Goal: Task Accomplishment & Management: Manage account settings

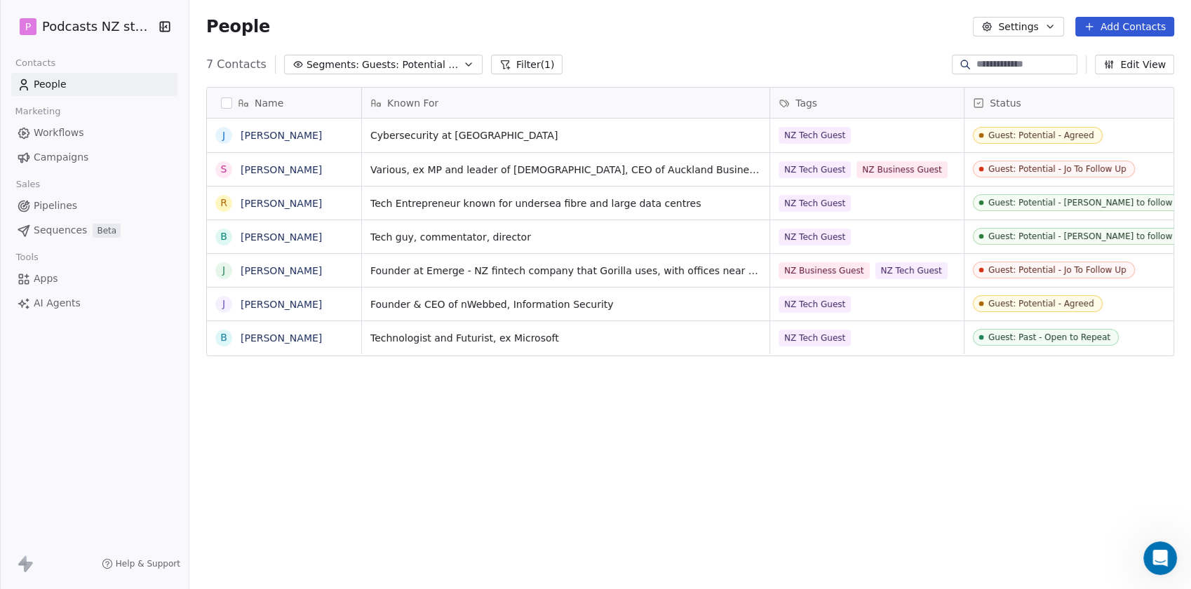
scroll to position [506, 990]
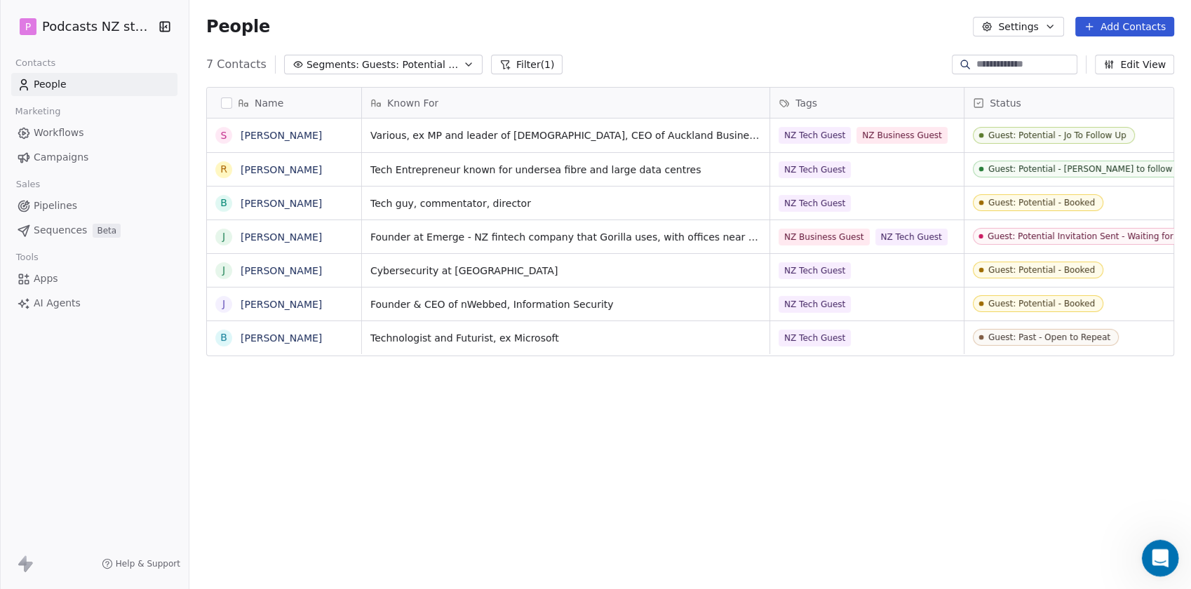
click at [1171, 553] on div "Open Intercom Messenger" at bounding box center [1158, 556] width 46 height 46
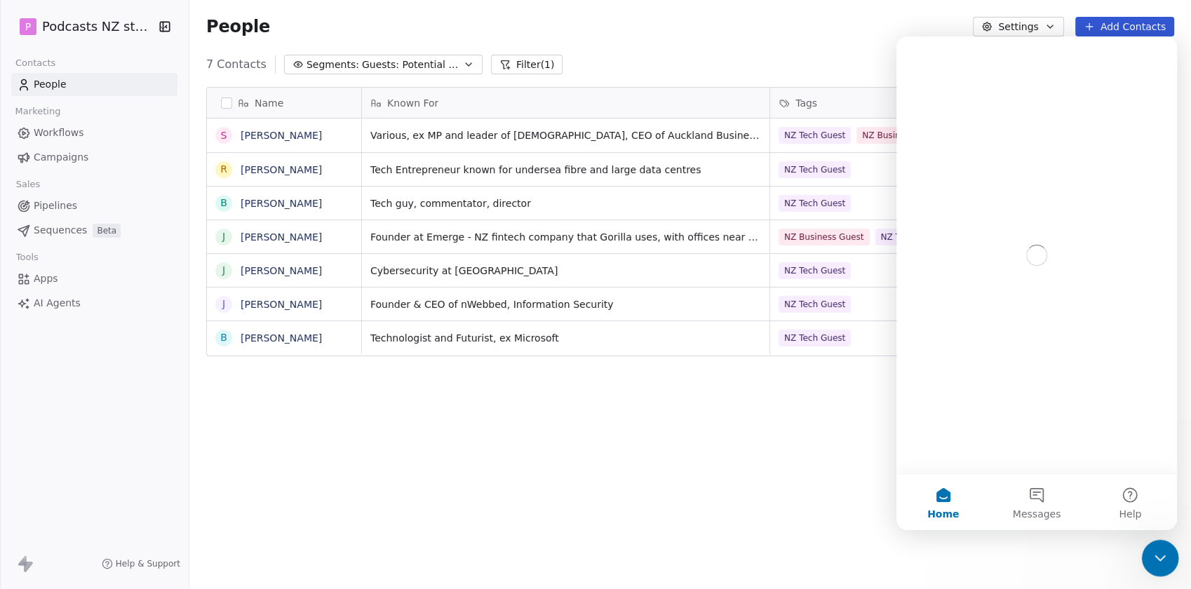
scroll to position [0, 0]
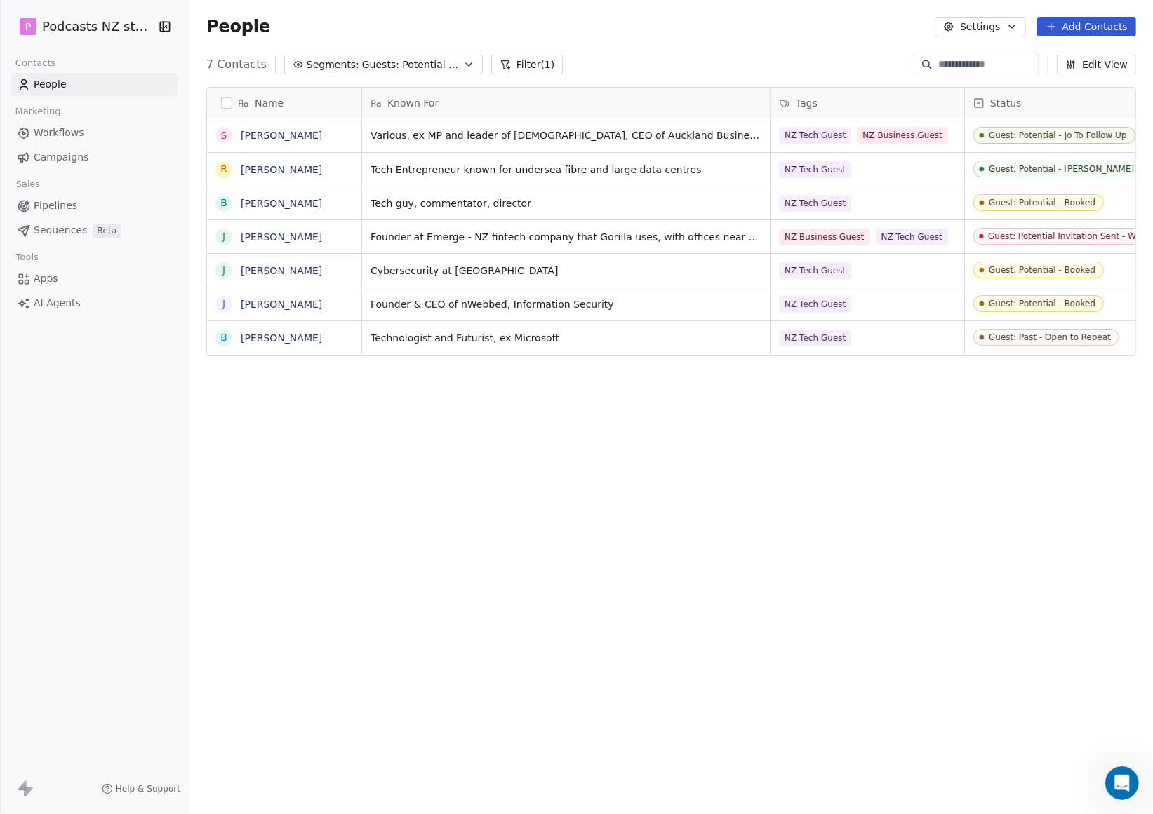
scroll to position [704, 951]
click at [436, 58] on span "Guests: Potential - NZ Tech Podcast" at bounding box center [411, 65] width 98 height 15
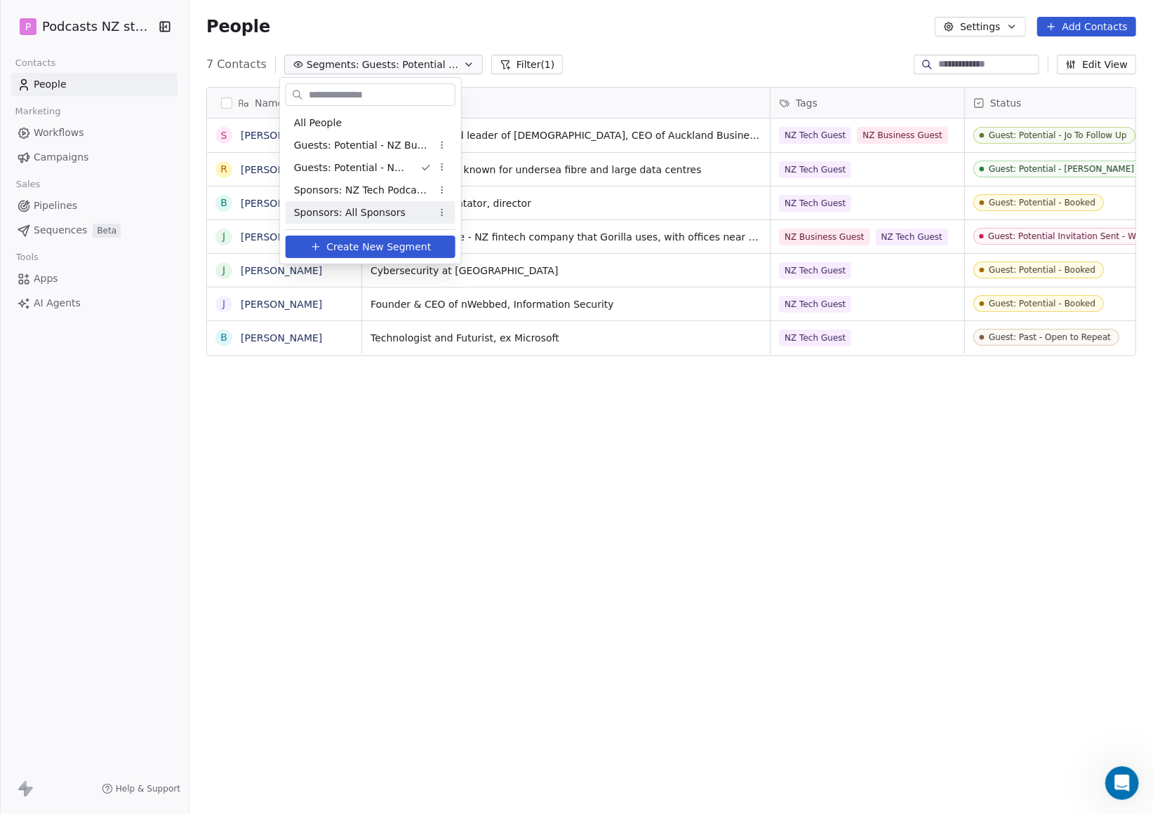
click at [374, 210] on span "Sponsors: All Sponsors" at bounding box center [350, 213] width 112 height 15
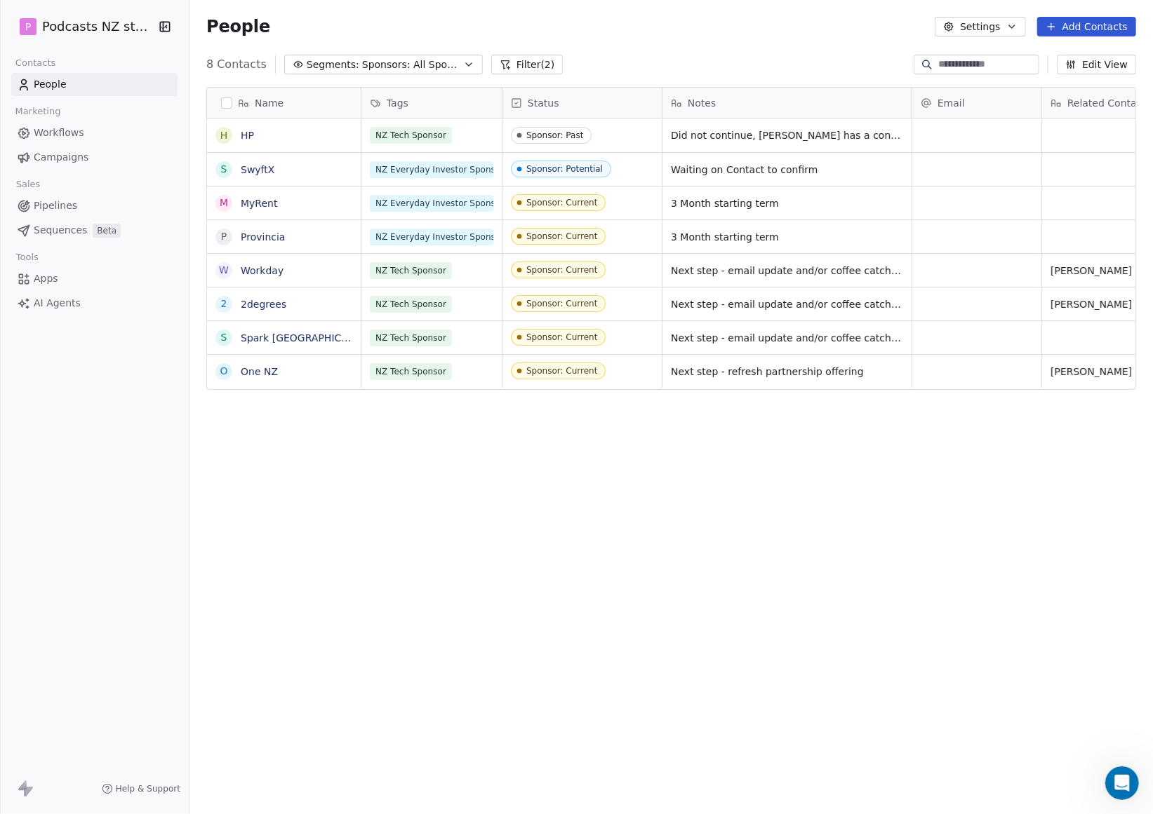
click at [466, 66] on button "Segments: Sponsors: All Sponsors" at bounding box center [383, 65] width 199 height 20
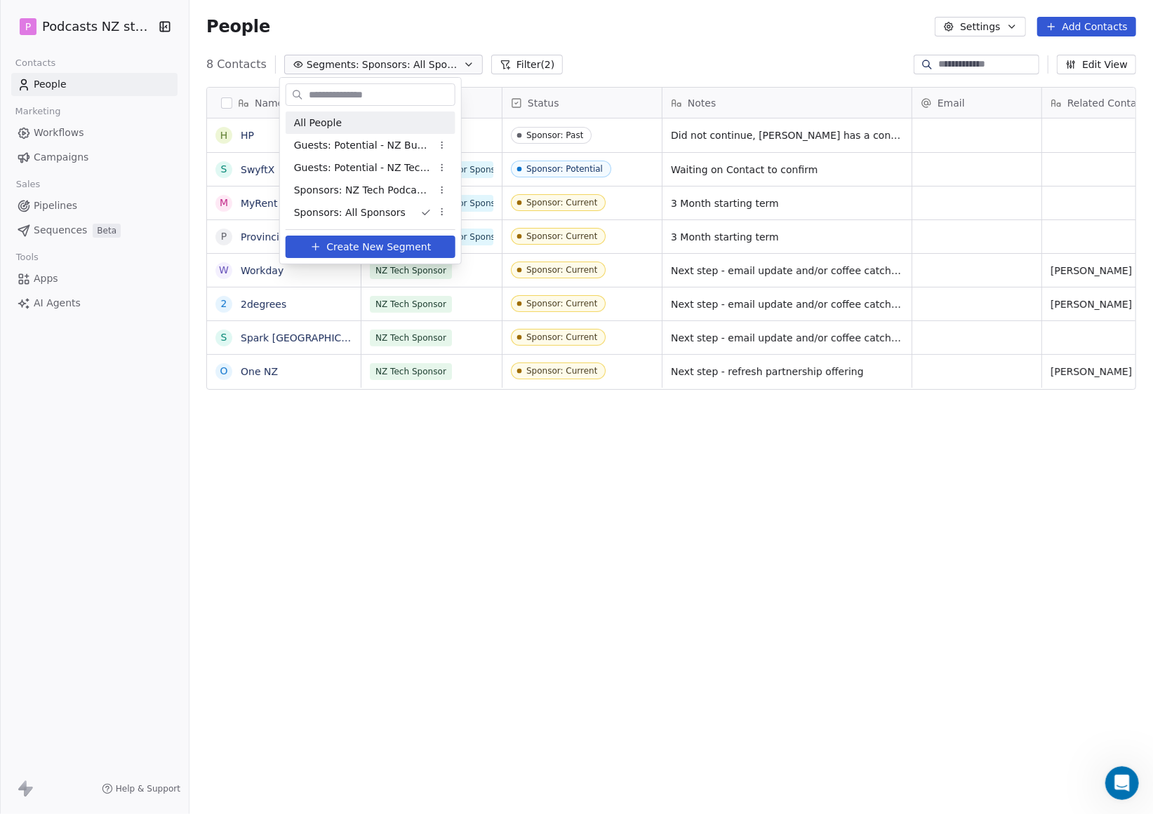
click at [403, 123] on div "All People" at bounding box center [371, 123] width 170 height 22
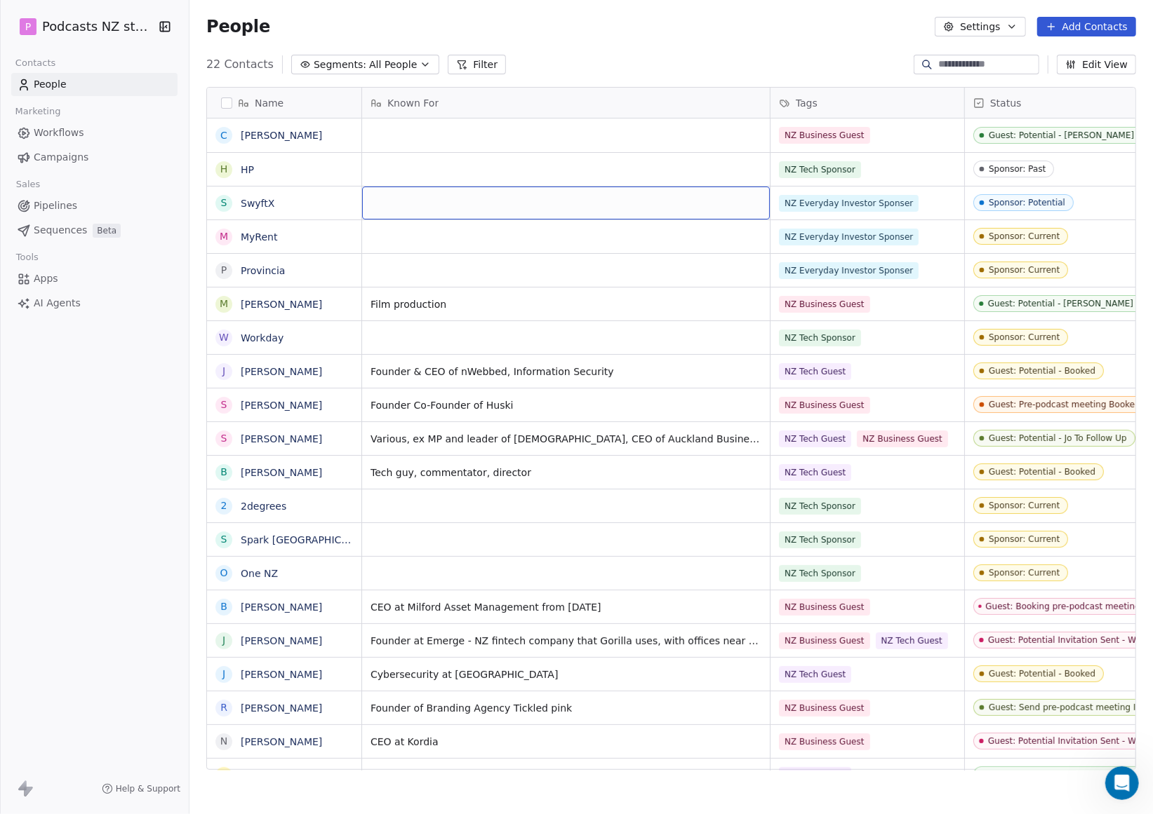
click at [422, 207] on div "grid" at bounding box center [566, 203] width 408 height 33
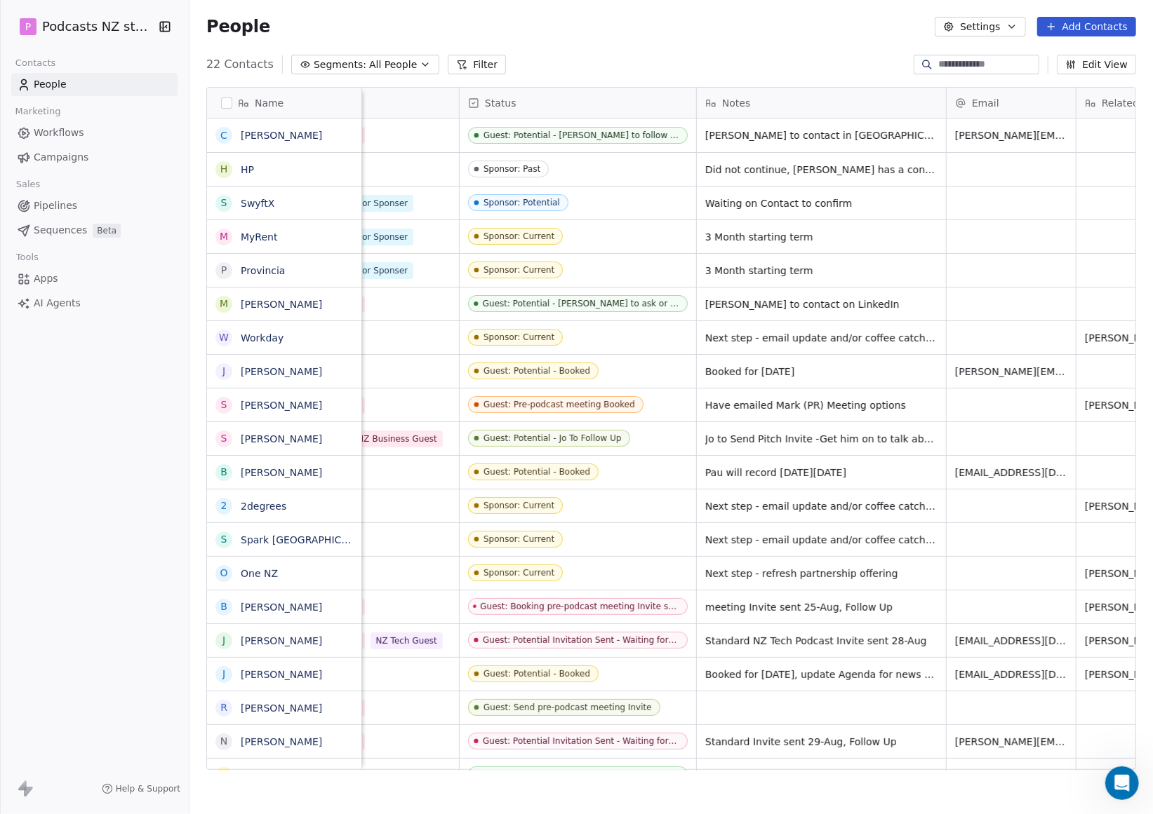
scroll to position [0, 510]
drag, startPoint x: 500, startPoint y: 765, endPoint x: 636, endPoint y: 763, distance: 135.4
click at [636, 763] on html "P Podcasts NZ studio Contacts People Marketing Workflows Campaigns Sales Pipeli…" at bounding box center [576, 407] width 1153 height 814
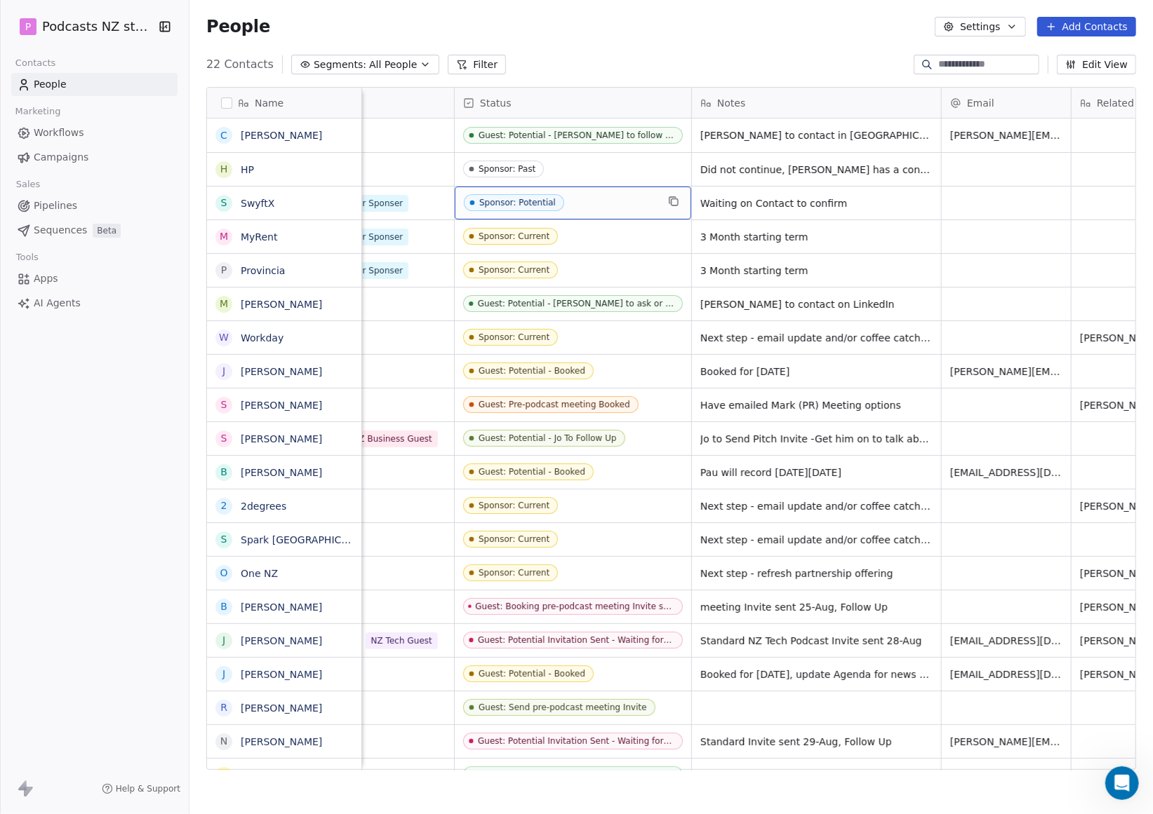
click at [509, 201] on div "Sponsor: Potential" at bounding box center [517, 203] width 76 height 10
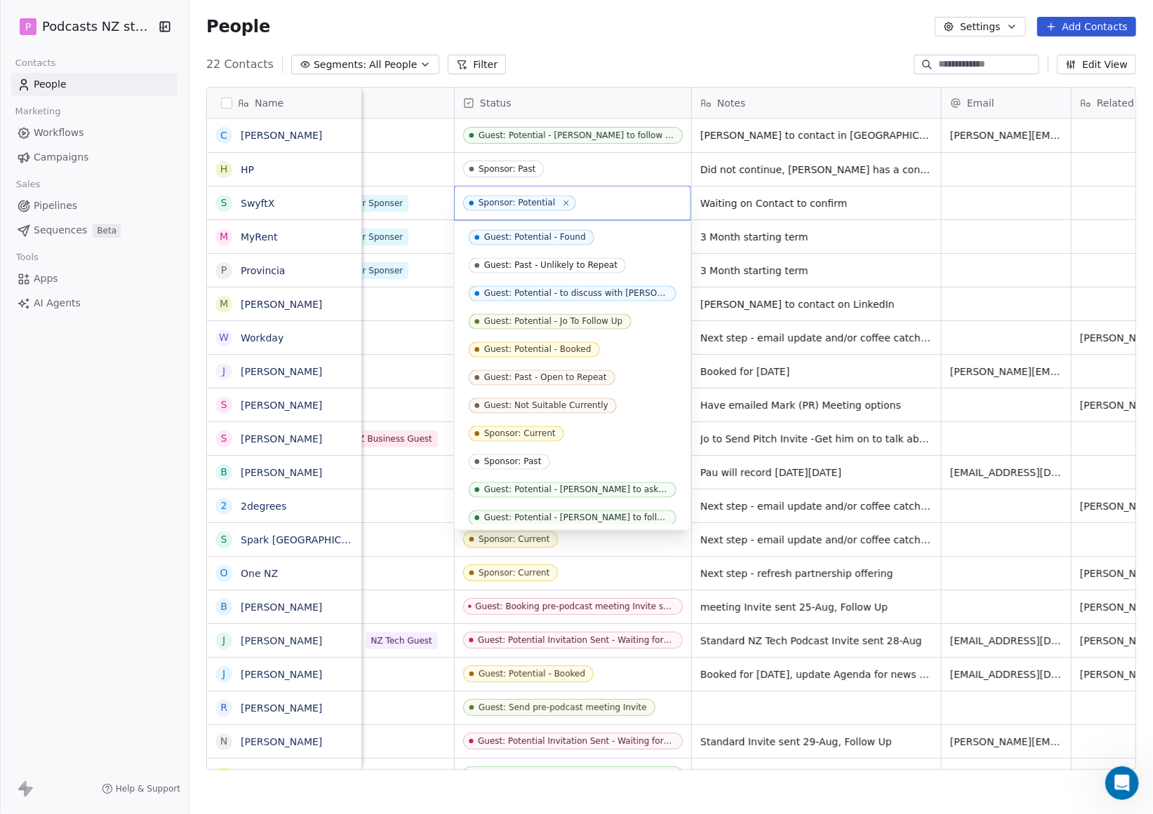
scroll to position [60, 0]
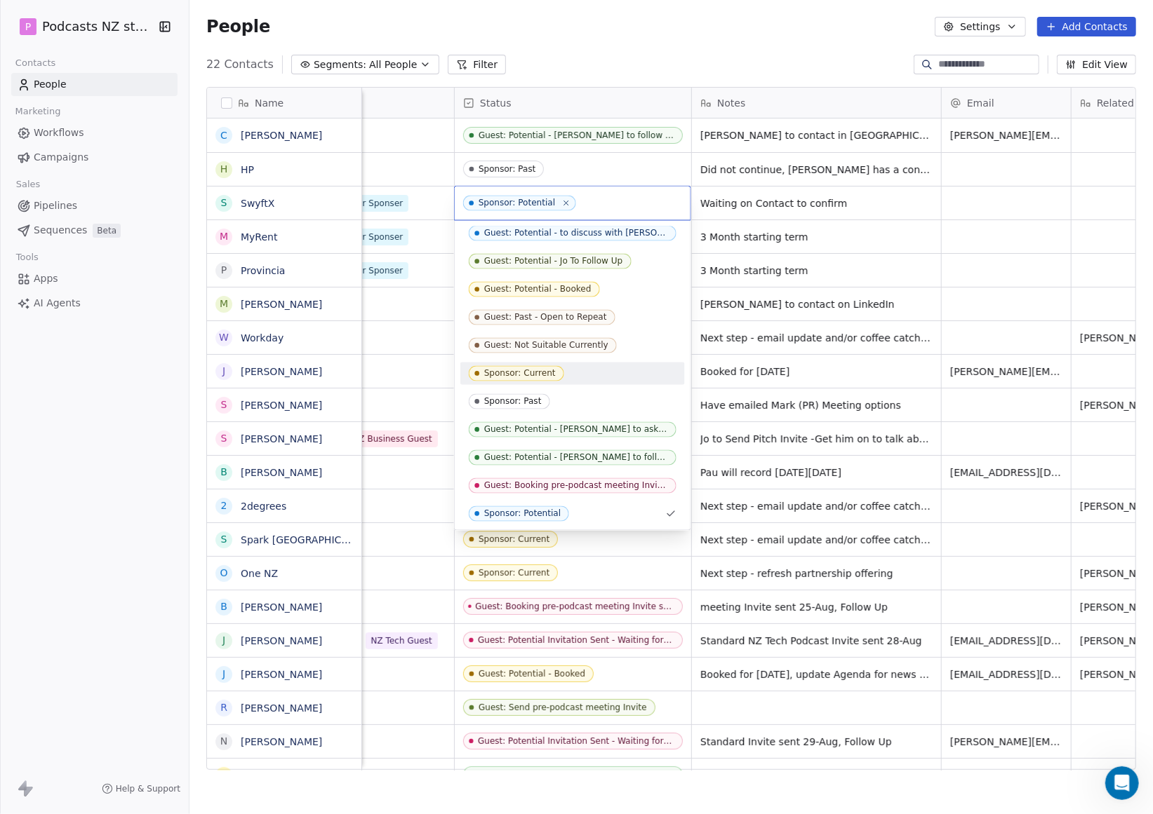
click at [549, 376] on div "Sponsor: Current" at bounding box center [520, 374] width 72 height 10
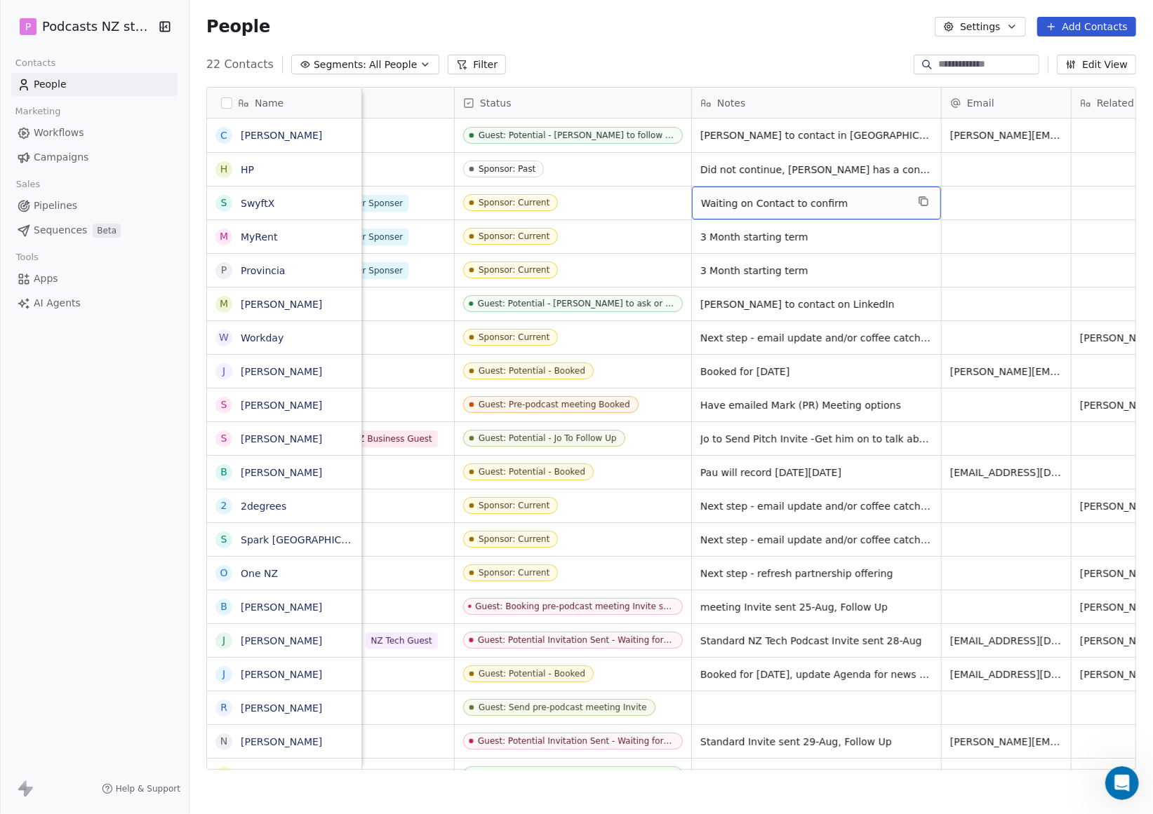
click at [853, 201] on span "Waiting on Contact to confirm" at bounding box center [804, 203] width 206 height 14
drag, startPoint x: 850, startPoint y: 199, endPoint x: 838, endPoint y: 201, distance: 11.3
click at [849, 199] on span "Waiting on Contact to confirm" at bounding box center [804, 203] width 206 height 14
click at [837, 201] on span "Waiting on Contact to confirm" at bounding box center [804, 203] width 206 height 14
click at [825, 201] on span "Waiting on Contact to confirm" at bounding box center [804, 203] width 206 height 14
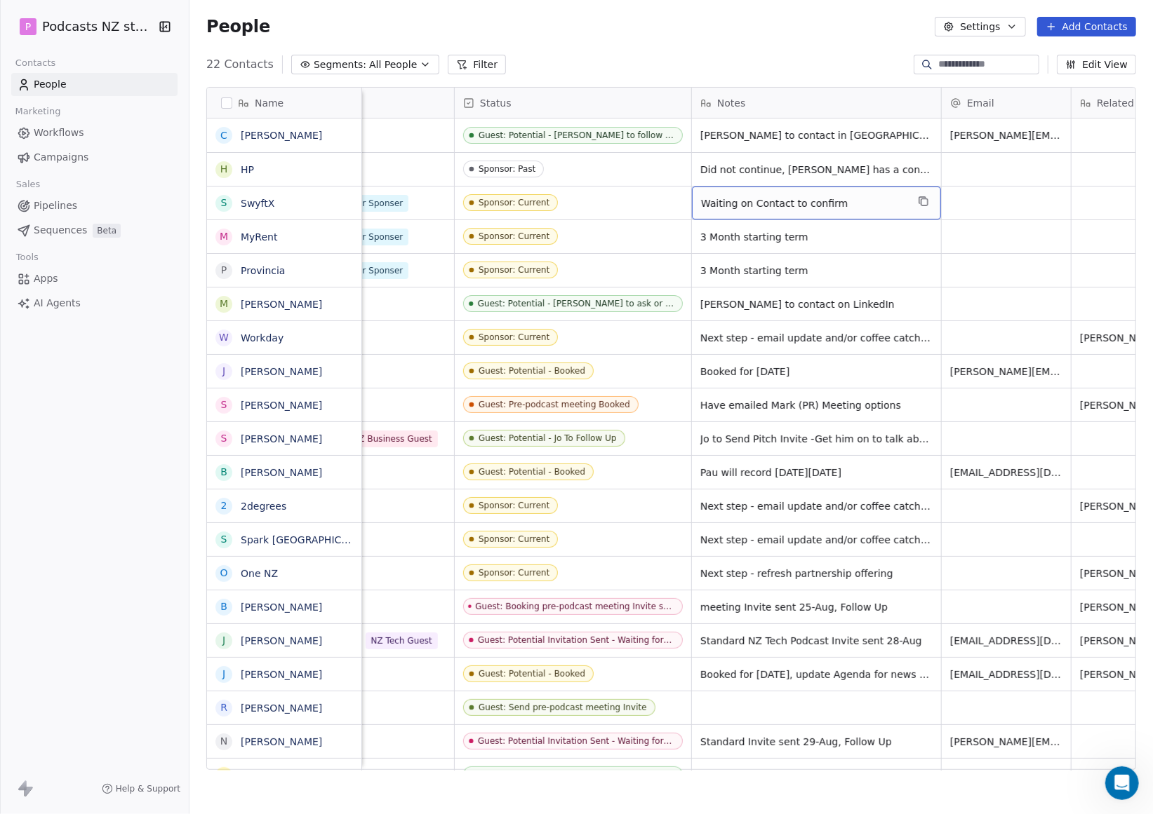
click at [824, 201] on span "Waiting on Contact to confirm" at bounding box center [804, 203] width 206 height 14
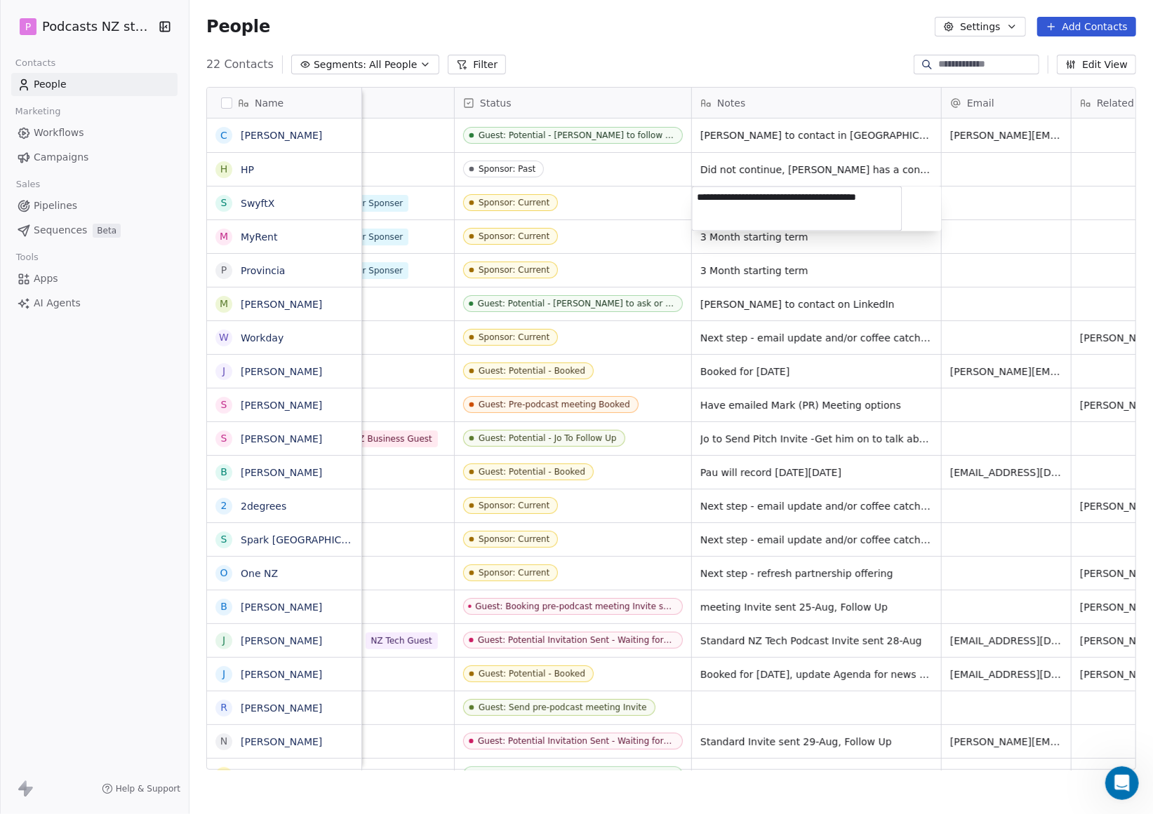
type textarea "**********"
click at [846, 192] on textarea "**********" at bounding box center [796, 208] width 209 height 43
click at [789, 257] on html "P Podcasts NZ studio Contacts People Marketing Workflows Campaigns Sales Pipeli…" at bounding box center [576, 407] width 1153 height 814
drag, startPoint x: 786, startPoint y: 196, endPoint x: 842, endPoint y: 194, distance: 55.5
click at [787, 196] on span "Agreement signed, Partnership starts [DATE]" at bounding box center [804, 207] width 206 height 28
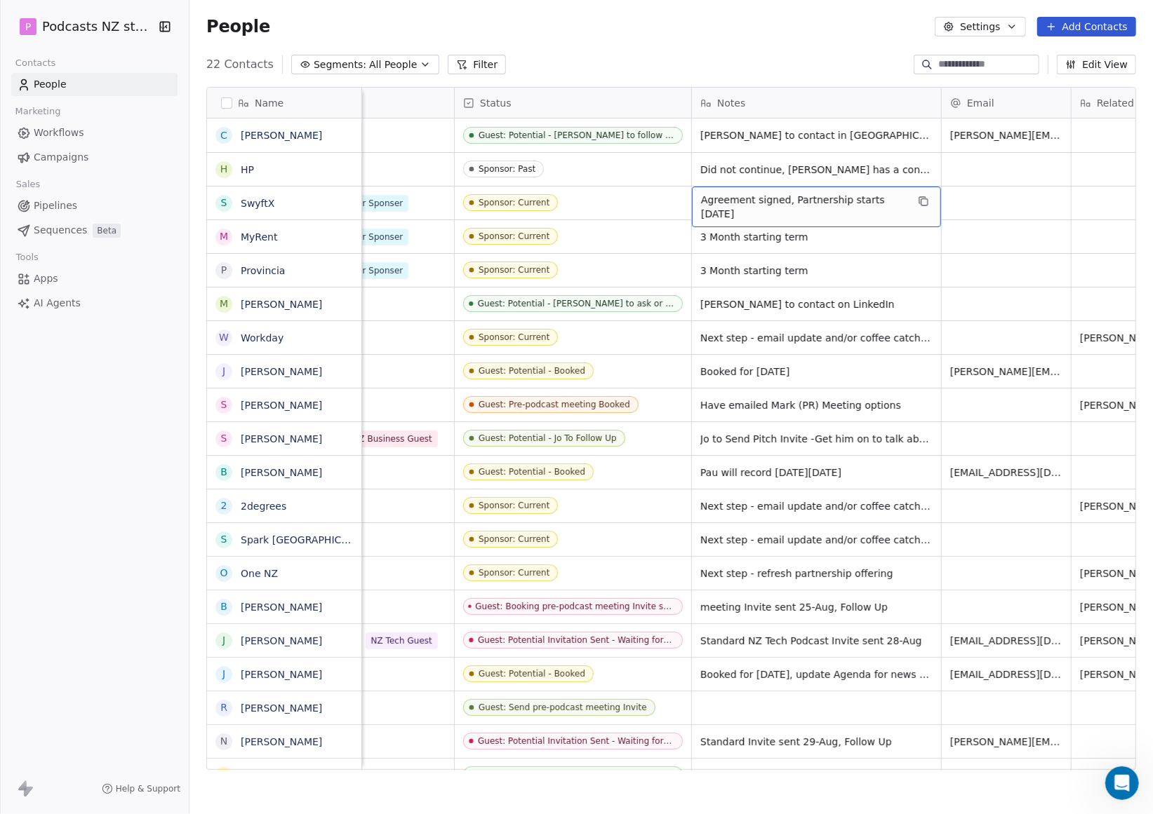
click at [788, 200] on span "Agreement signed, Partnership starts [DATE]" at bounding box center [804, 207] width 206 height 28
click at [788, 196] on span "Agreement signed, Partnership starts [DATE]" at bounding box center [804, 207] width 206 height 28
click at [787, 194] on span "Agreement signed, Partnership starts [DATE]" at bounding box center [804, 207] width 206 height 28
click at [786, 194] on span "Agreement signed, Partnership starts [DATE]" at bounding box center [804, 207] width 206 height 28
click at [786, 201] on textarea "**********" at bounding box center [796, 208] width 209 height 43
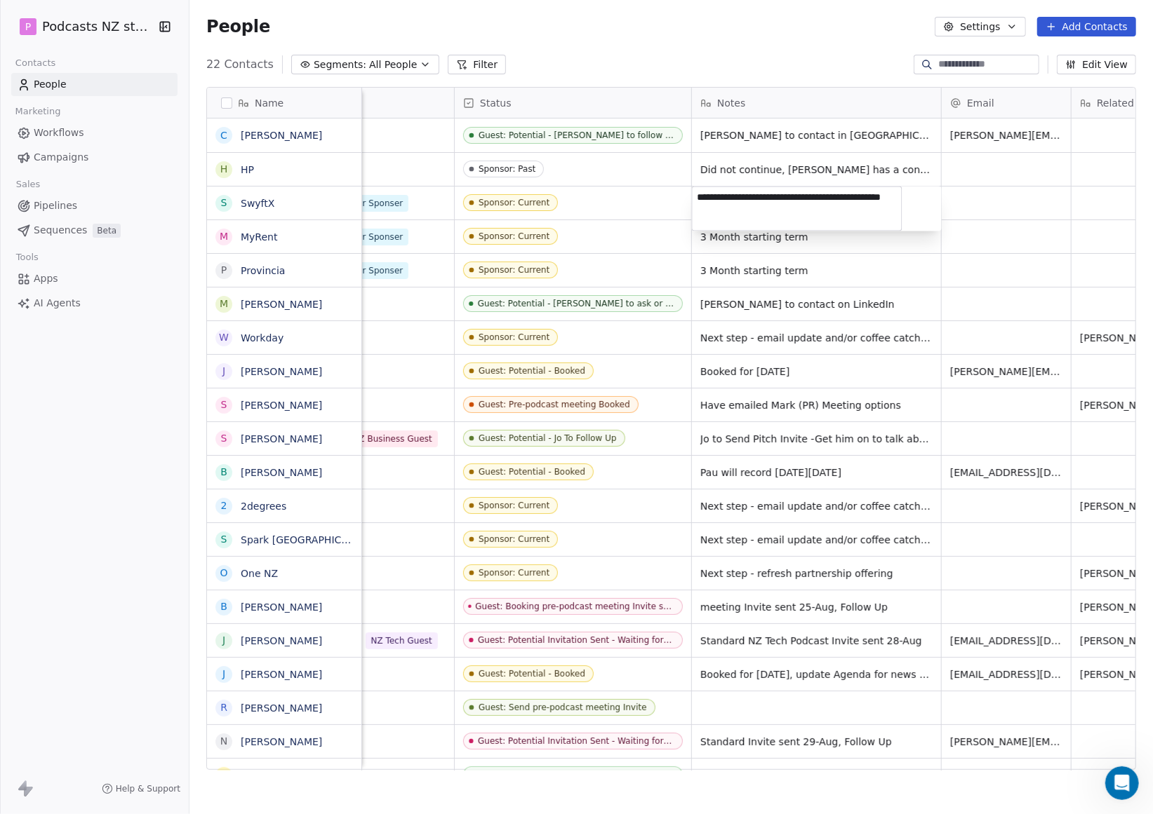
type textarea "**********"
click at [805, 242] on html "P Podcasts NZ studio Contacts People Marketing Workflows Campaigns Sales Pipeli…" at bounding box center [576, 407] width 1153 height 814
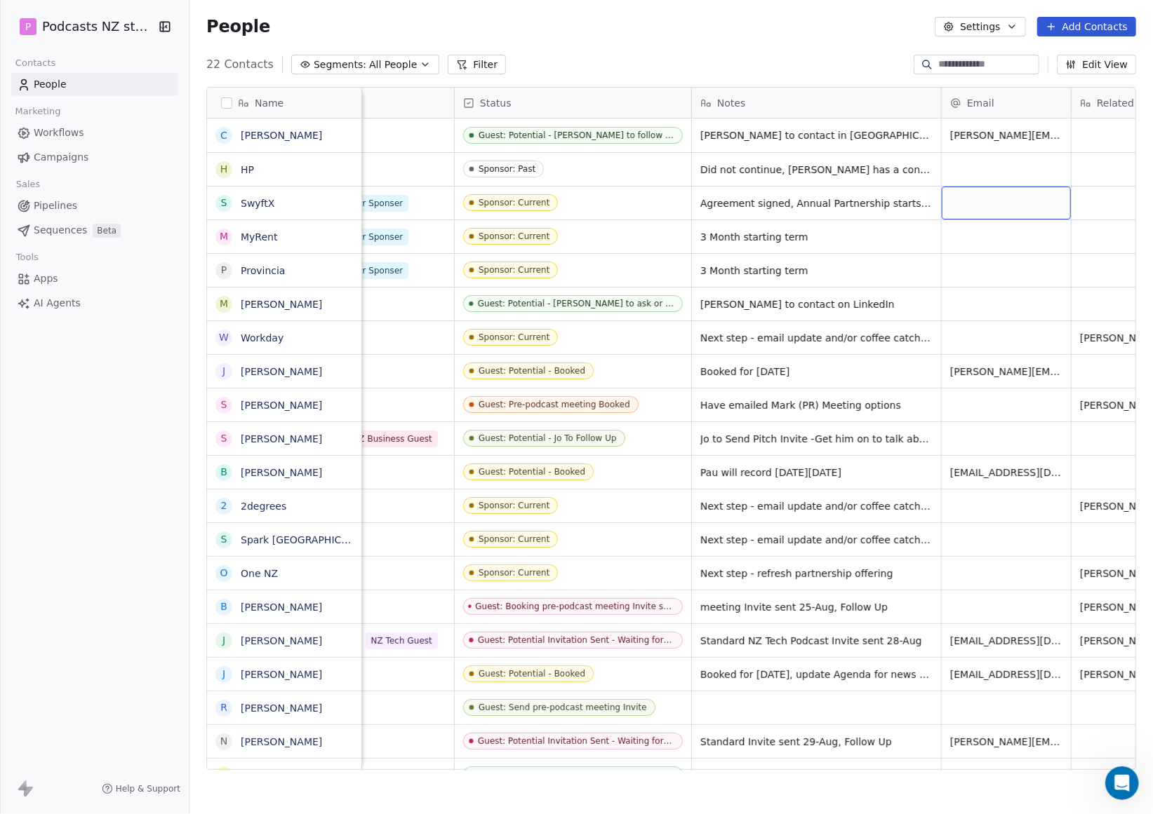
click at [989, 208] on div "grid" at bounding box center [1005, 203] width 129 height 33
click at [985, 198] on input "email" at bounding box center [1005, 204] width 123 height 28
paste input "**********"
type input "**********"
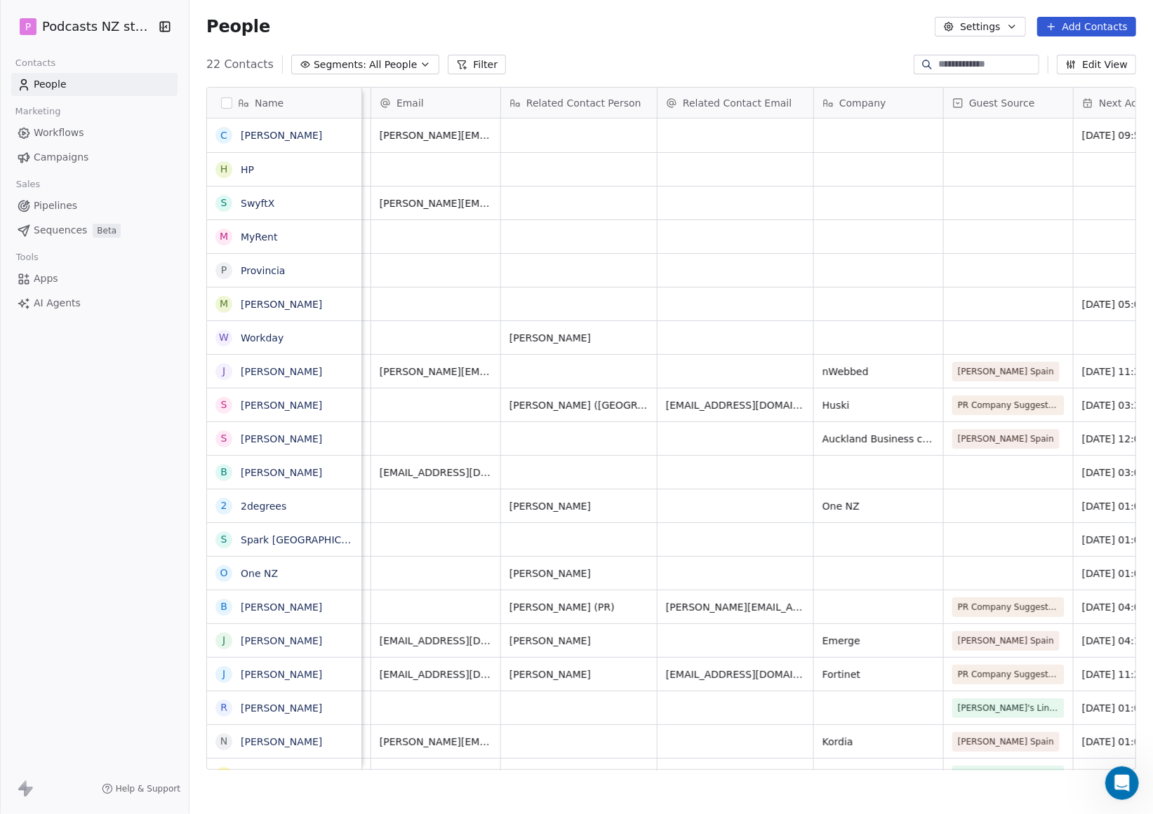
scroll to position [0, 1083]
drag, startPoint x: 600, startPoint y: 768, endPoint x: 752, endPoint y: 755, distance: 152.8
click at [752, 755] on html "P Podcasts NZ studio Contacts People Marketing Workflows Campaigns Sales Pipeli…" at bounding box center [576, 407] width 1153 height 814
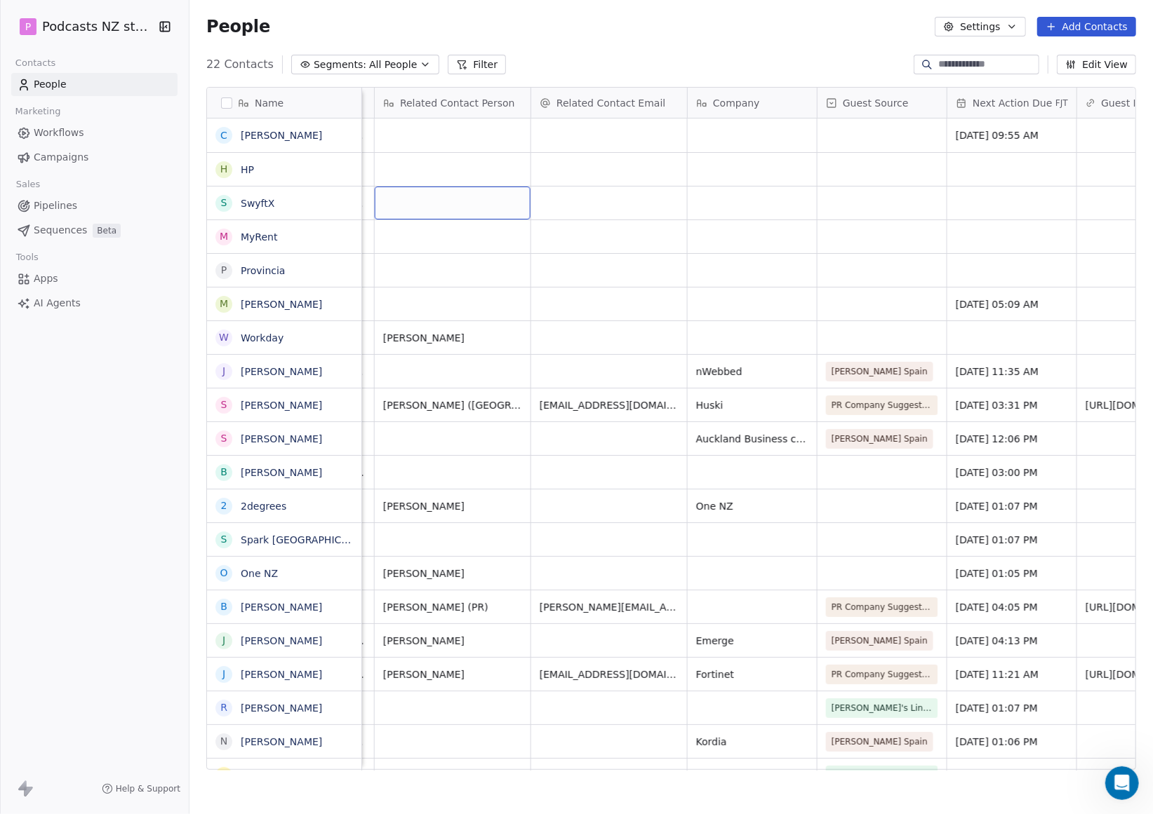
scroll to position [0, 1209]
drag, startPoint x: 741, startPoint y: 340, endPoint x: 746, endPoint y: 283, distance: 57.0
click at [731, 199] on div "grid" at bounding box center [749, 203] width 129 height 33
click at [741, 213] on textarea "**********" at bounding box center [749, 208] width 128 height 43
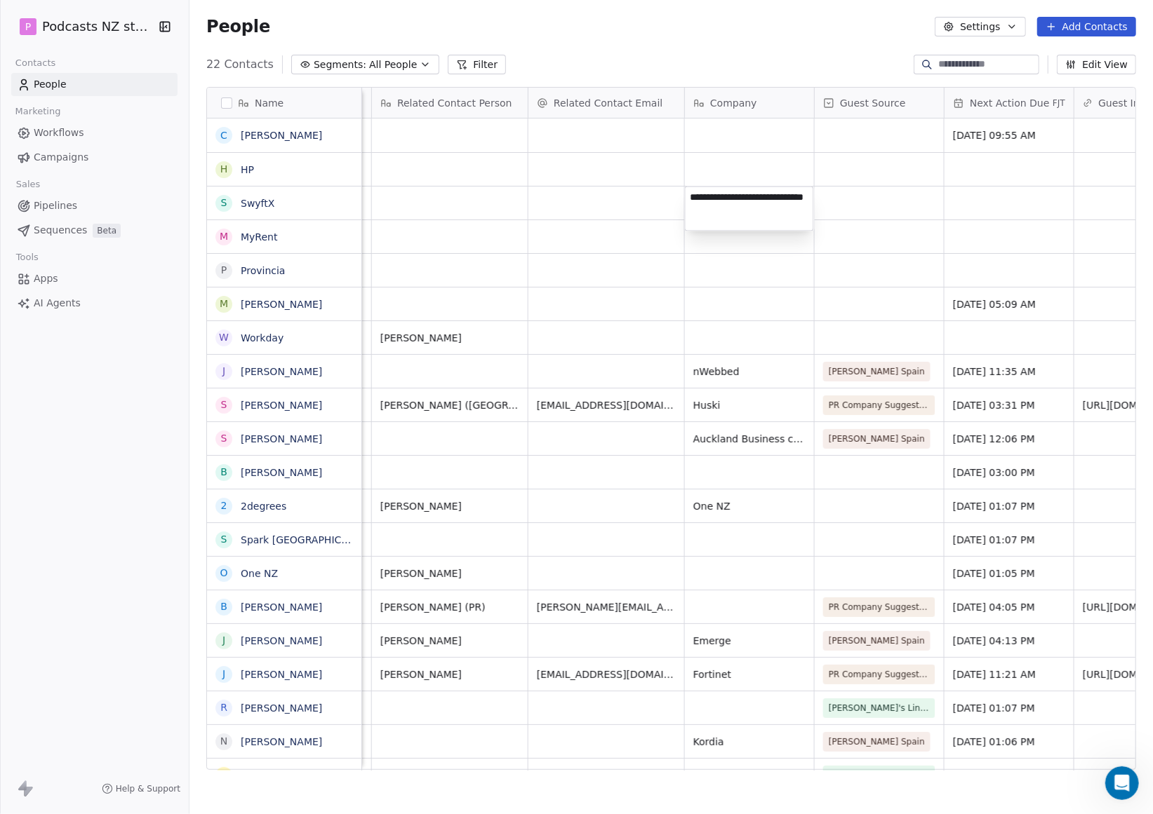
drag, startPoint x: 733, startPoint y: 210, endPoint x: 786, endPoint y: 193, distance: 55.5
click at [786, 193] on textarea "**********" at bounding box center [749, 208] width 128 height 43
type textarea "**********"
click at [741, 242] on html "P Podcasts NZ studio Contacts People Marketing Workflows Campaigns Sales Pipeli…" at bounding box center [576, 407] width 1153 height 814
click at [562, 203] on div "grid" at bounding box center [606, 203] width 156 height 33
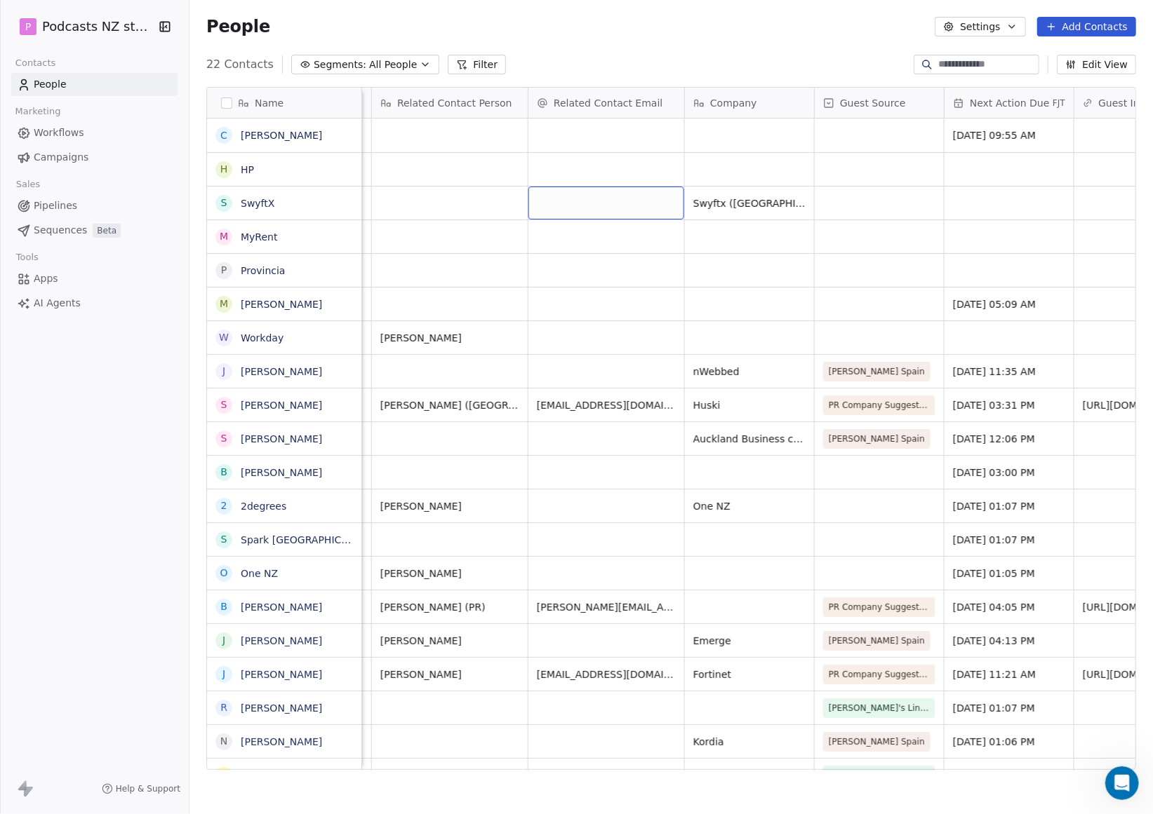
click at [562, 203] on div "grid" at bounding box center [606, 203] width 156 height 33
type input "**********"
click at [856, 199] on html "P Podcasts NZ studio Contacts People Marketing Workflows Campaigns Sales Pipeli…" at bounding box center [576, 407] width 1153 height 814
click at [977, 197] on div "grid" at bounding box center [1008, 203] width 129 height 33
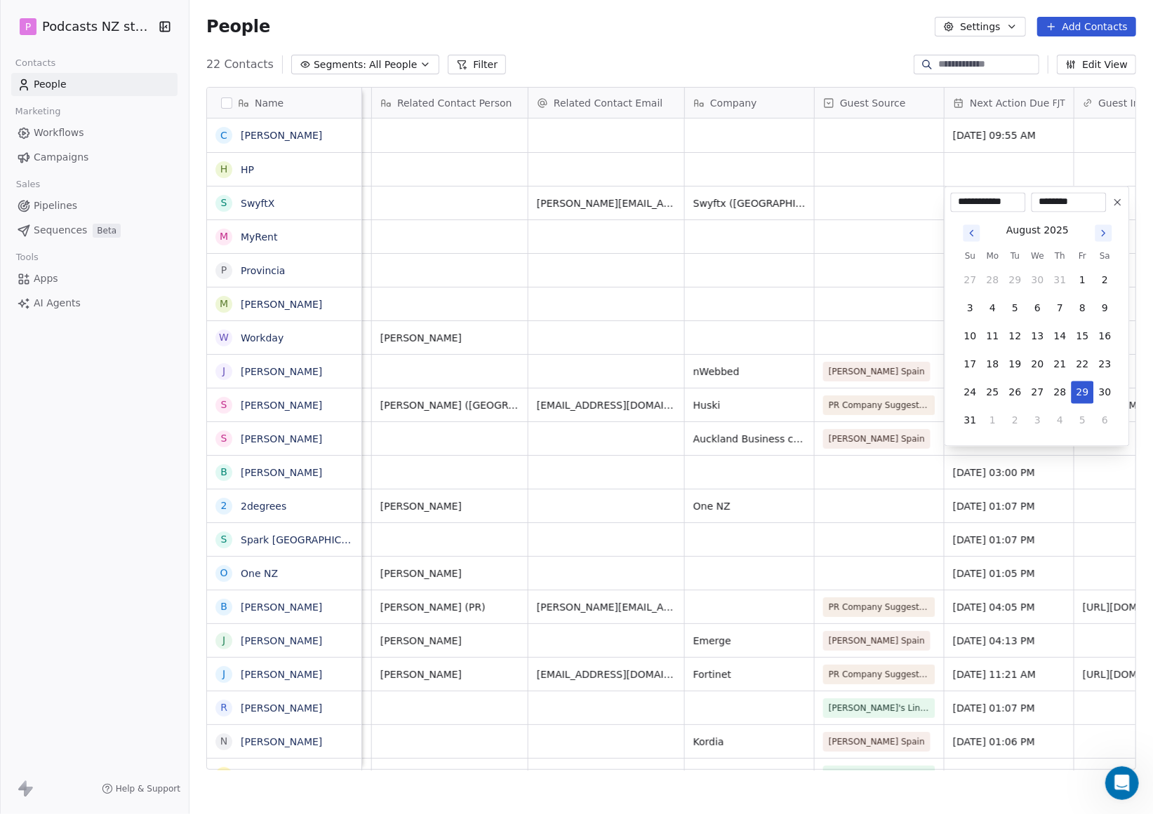
click at [977, 197] on input "**********" at bounding box center [987, 203] width 69 height 14
click at [1101, 239] on button "Go to next month" at bounding box center [1103, 233] width 17 height 17
click at [1031, 307] on button "10" at bounding box center [1037, 308] width 22 height 22
type input "**********"
click at [1038, 156] on html "P Podcasts NZ studio Contacts People Marketing Workflows Campaigns Sales Pipeli…" at bounding box center [576, 407] width 1153 height 814
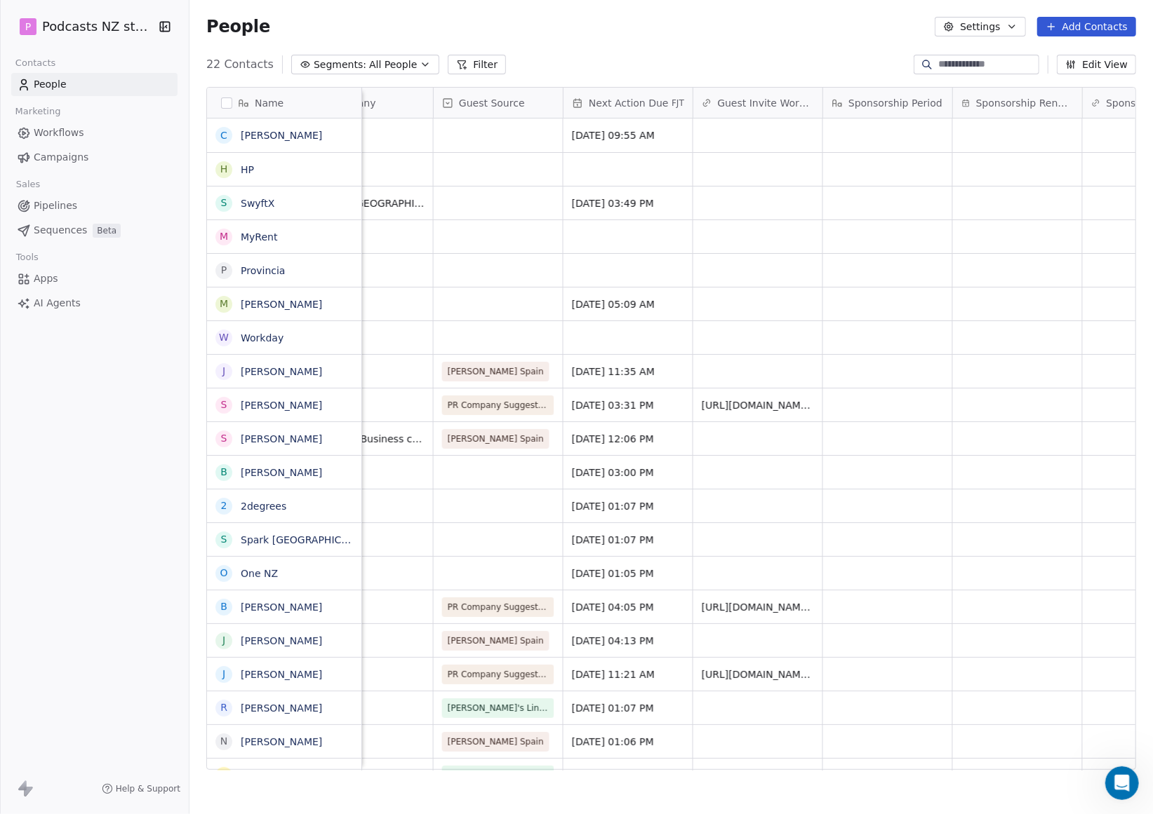
scroll to position [0, 1585]
click at [866, 198] on div "grid" at bounding box center [892, 203] width 129 height 33
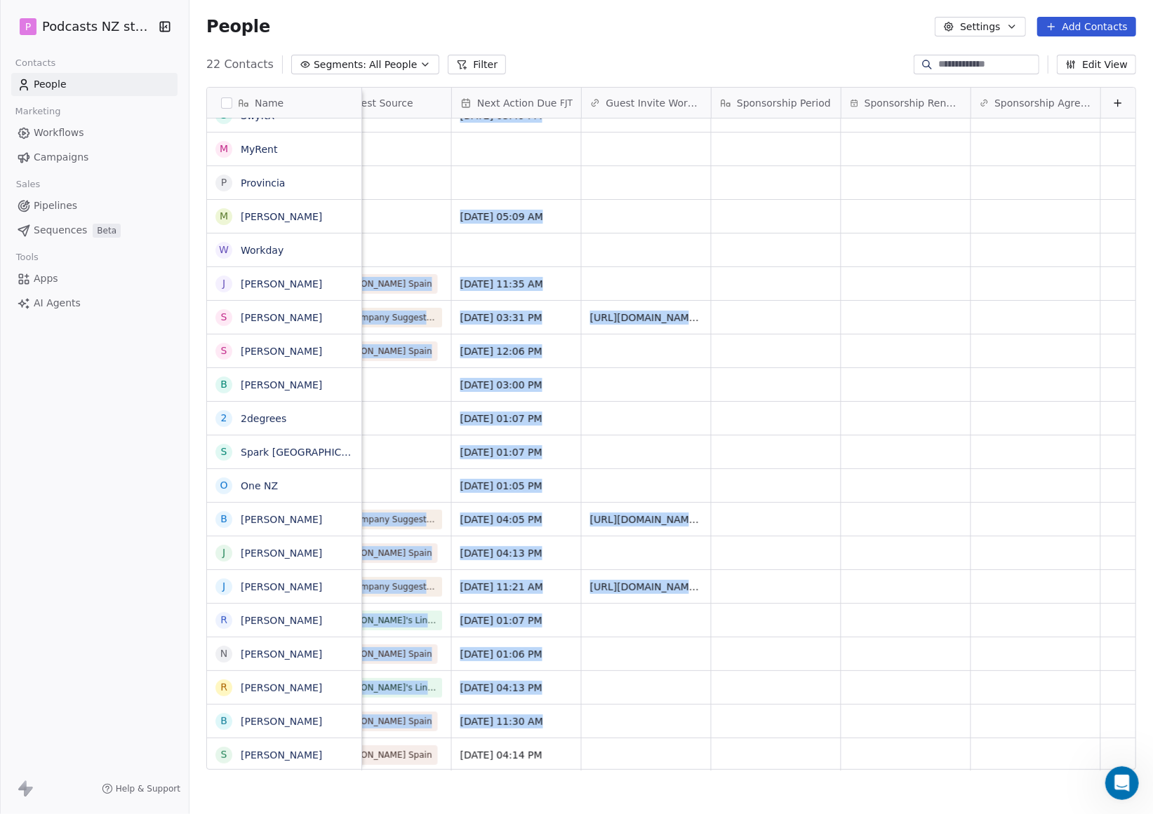
scroll to position [11, 1700]
drag, startPoint x: 843, startPoint y: 763, endPoint x: 873, endPoint y: 702, distance: 68.1
click at [873, 702] on html "P Podcasts NZ studio Contacts People Marketing Workflows Campaigns Sales Pipeli…" at bounding box center [576, 407] width 1153 height 814
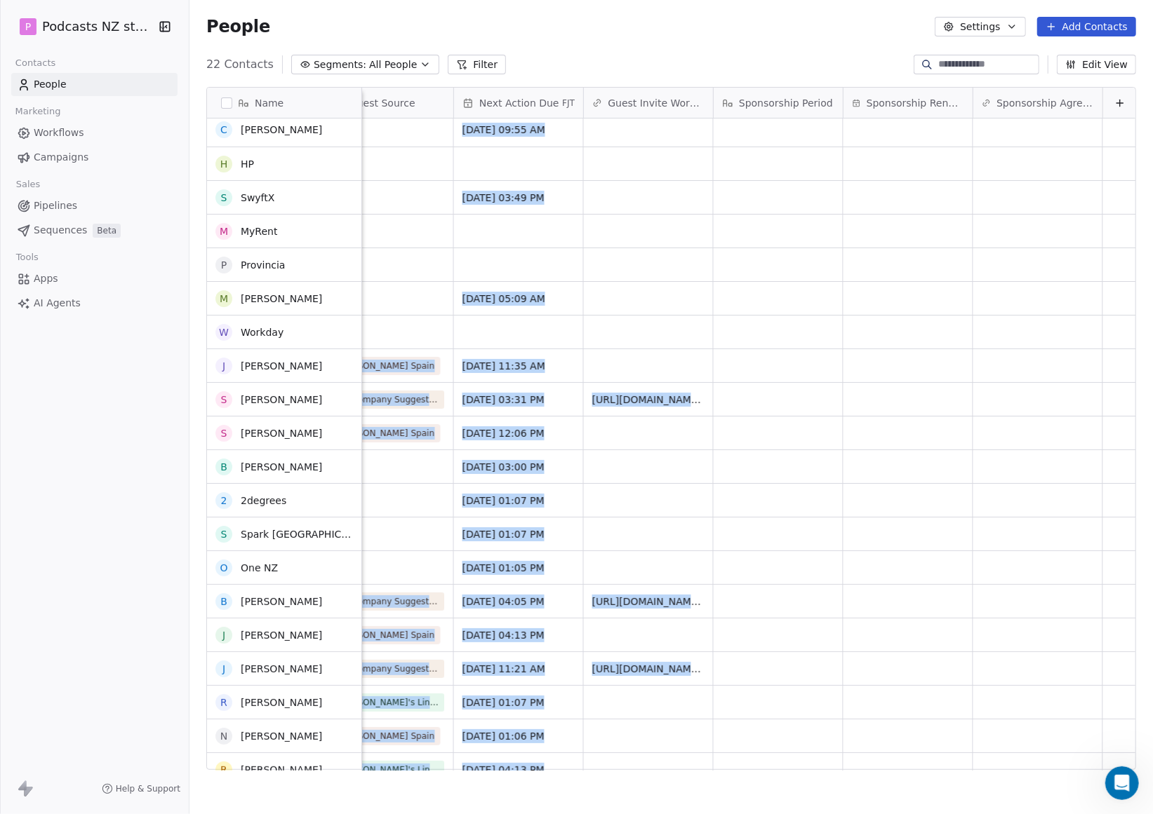
scroll to position [0, 0]
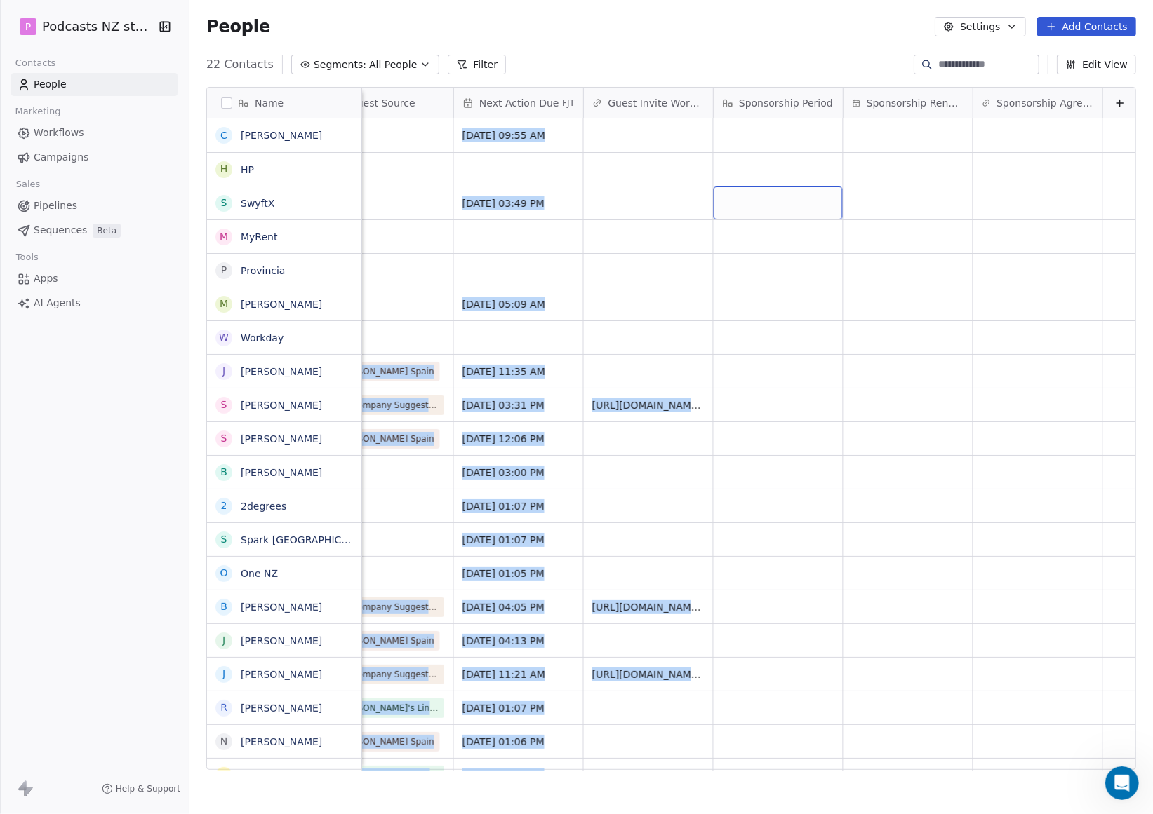
click at [782, 199] on div "grid" at bounding box center [777, 203] width 129 height 33
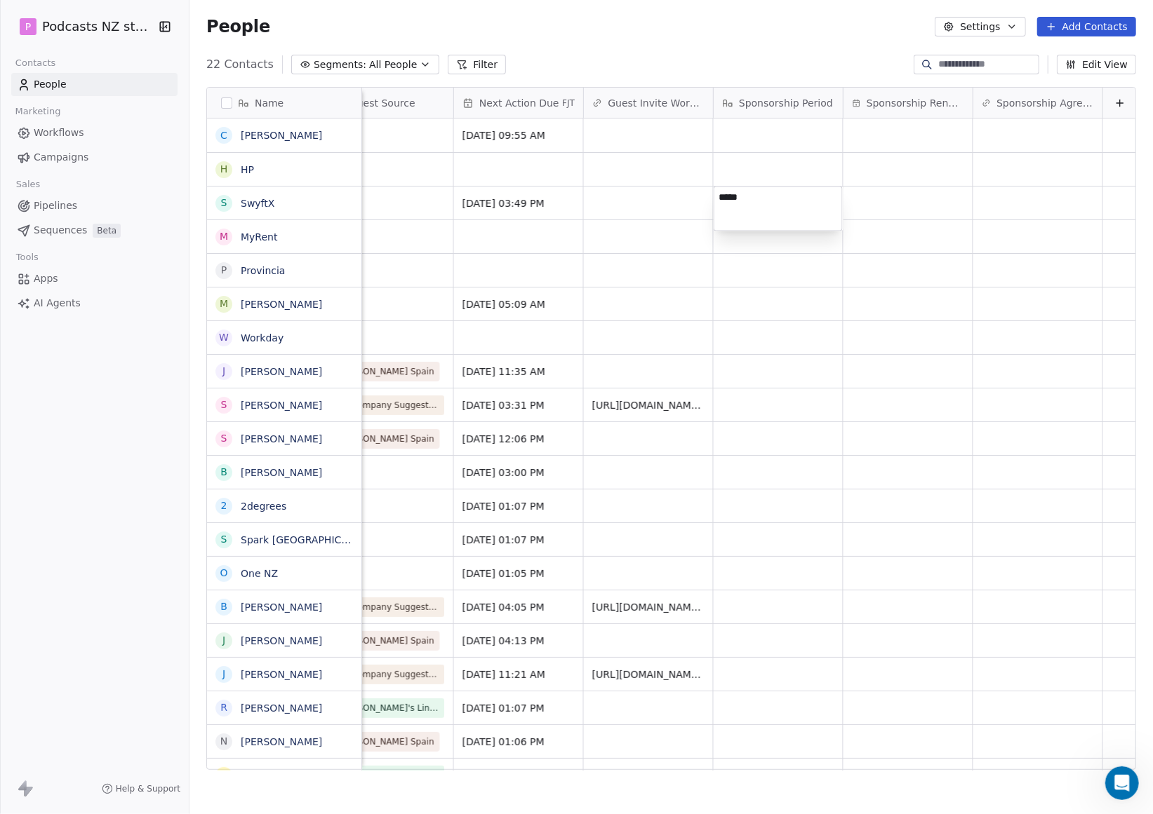
type textarea "******"
click at [871, 201] on html "P Podcasts NZ studio Contacts People Marketing Workflows Campaigns Sales Pipeli…" at bounding box center [576, 407] width 1153 height 814
click at [894, 201] on div "grid" at bounding box center [907, 203] width 129 height 33
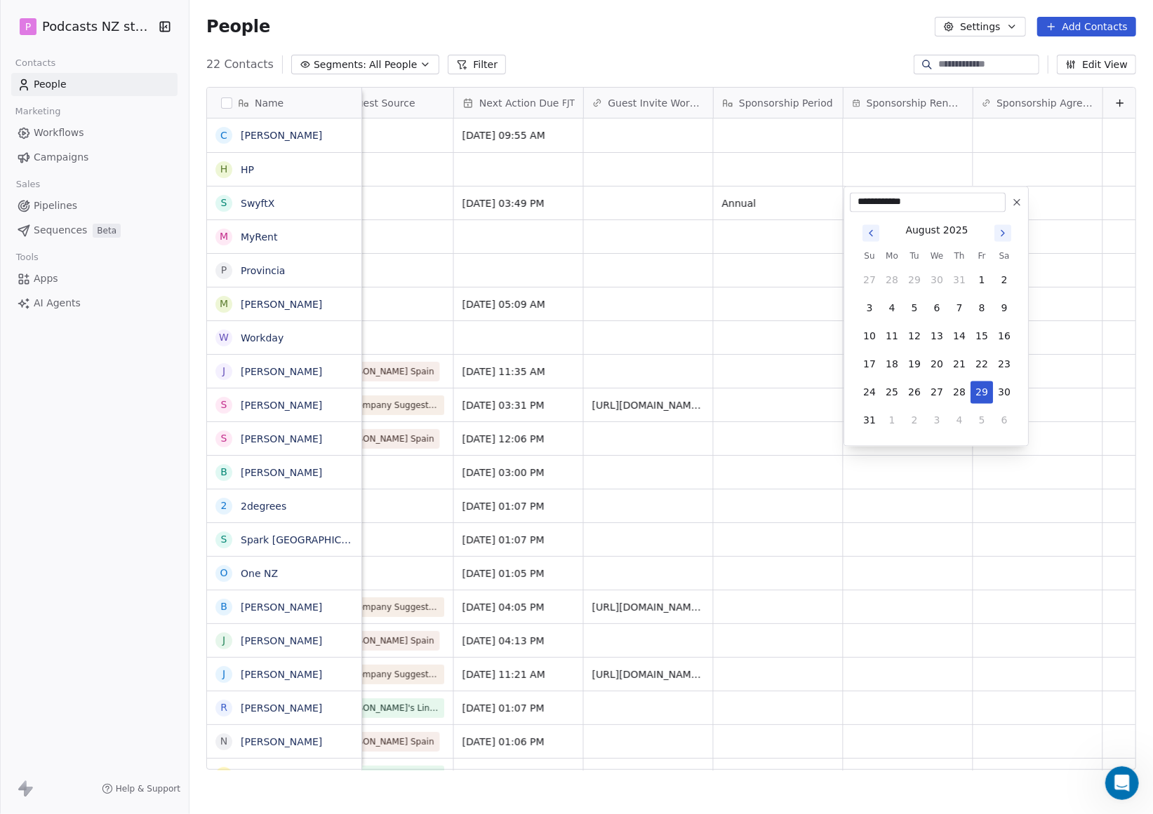
click at [1000, 232] on icon "Go to next month" at bounding box center [1002, 233] width 11 height 11
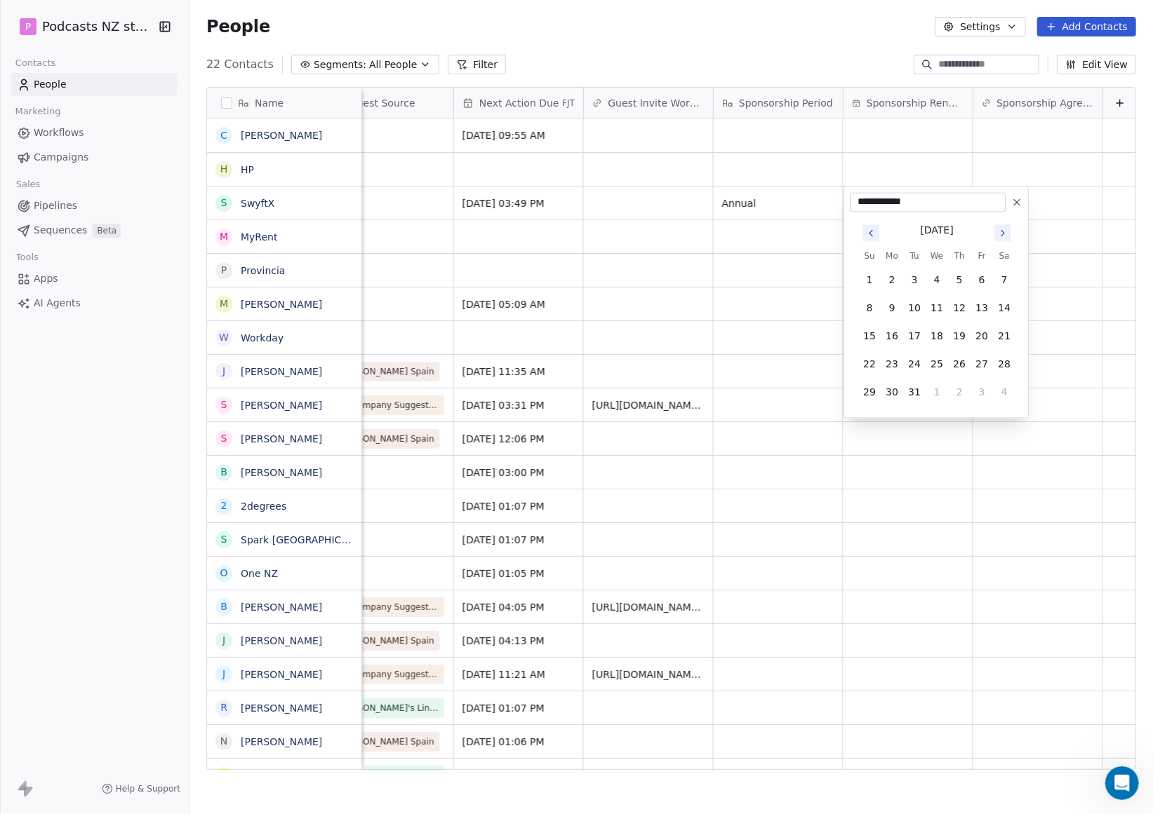
click at [1000, 232] on icon "Go to next month" at bounding box center [1002, 233] width 11 height 11
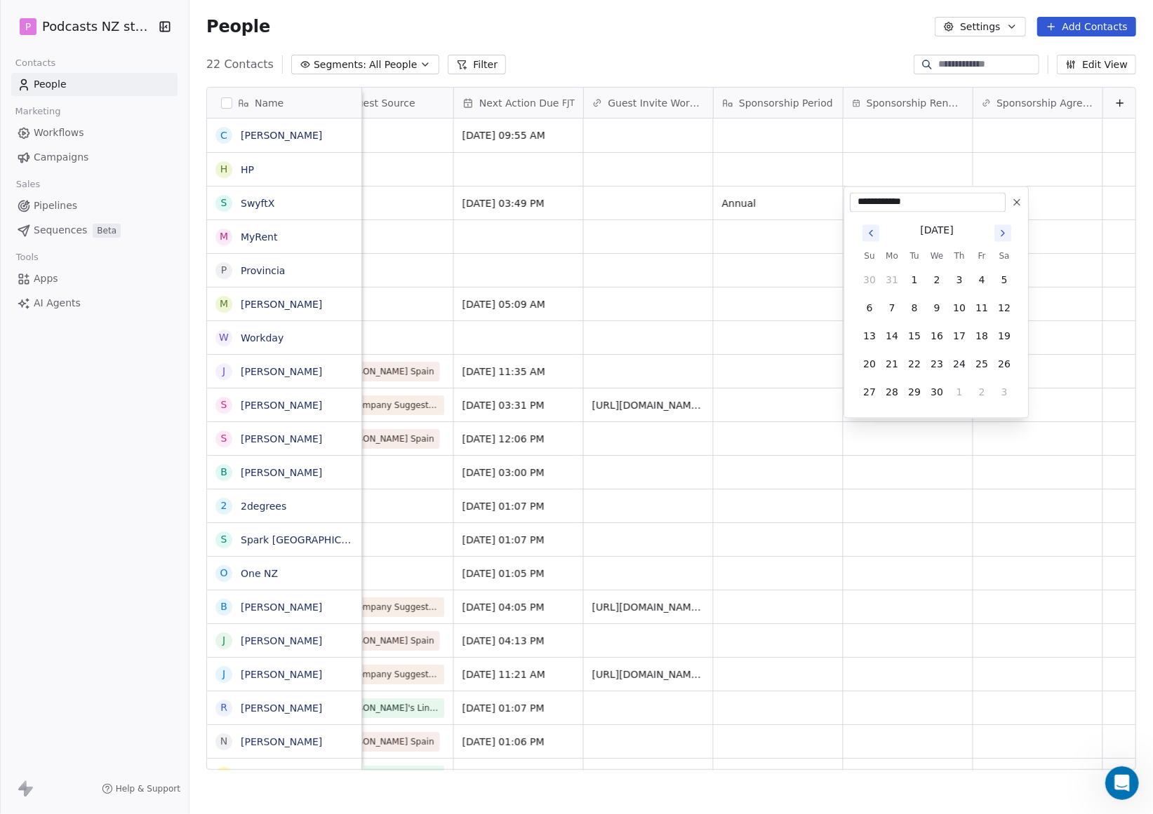
click at [891, 333] on button "14" at bounding box center [891, 336] width 22 height 22
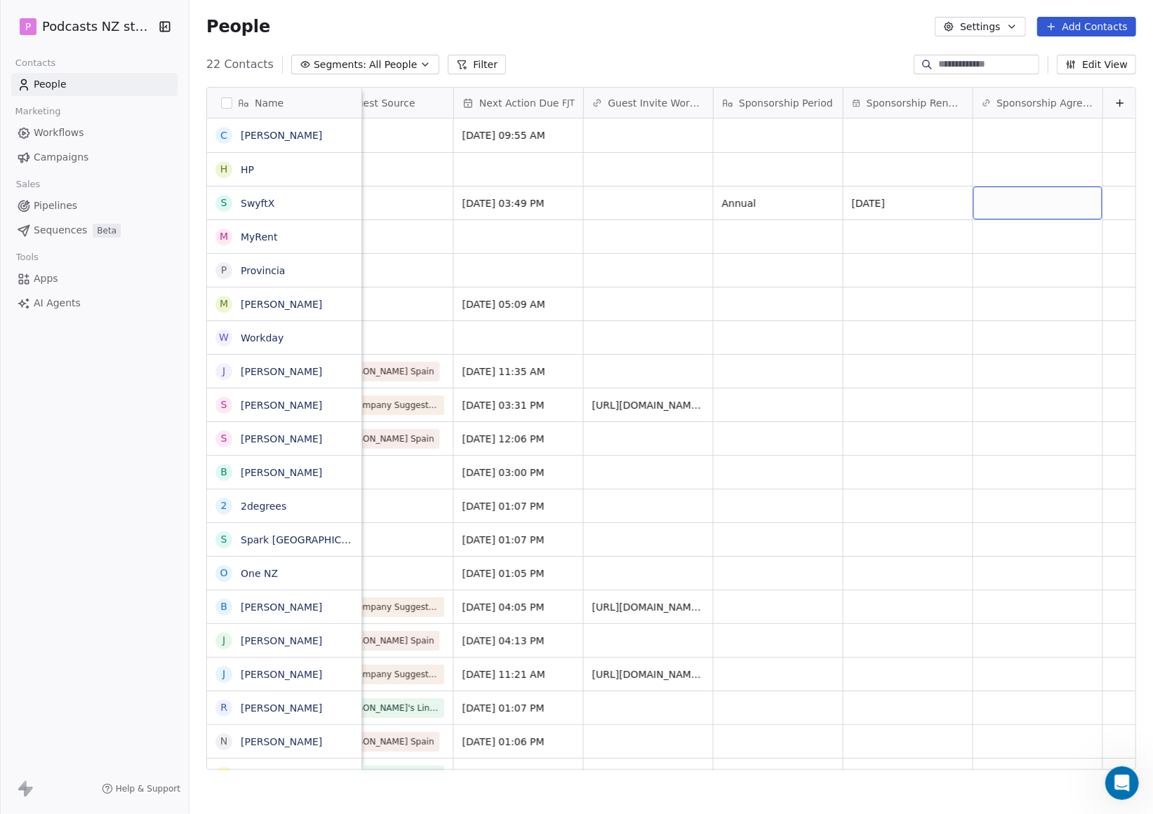
click at [1030, 205] on div "grid" at bounding box center [1037, 203] width 129 height 33
type input "**********"
click at [1035, 309] on html "P Podcasts NZ studio Contacts People Marketing Workflows Campaigns Sales Pipeli…" at bounding box center [576, 407] width 1153 height 814
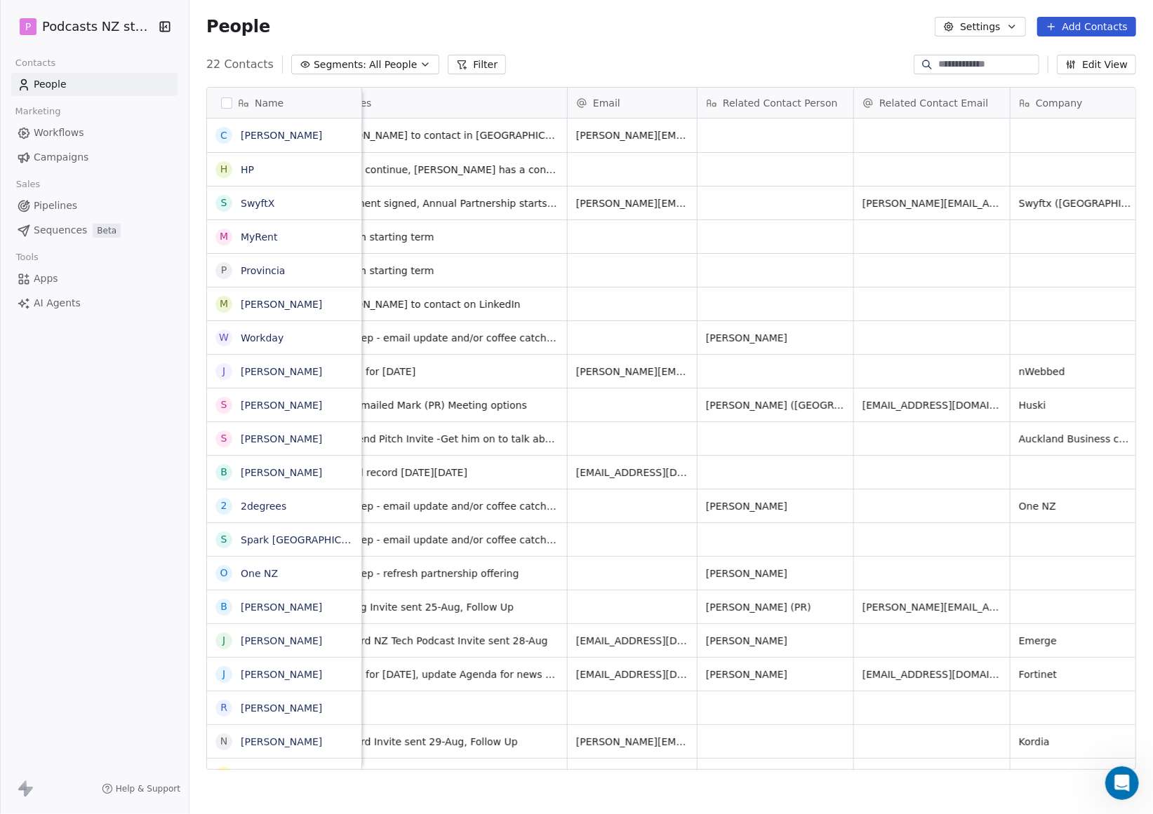
scroll to position [0, 878]
click at [784, 201] on div "grid" at bounding box center [782, 203] width 156 height 33
click at [913, 203] on html "P Podcasts NZ studio Contacts People Marketing Workflows Campaigns Sales Pipeli…" at bounding box center [576, 407] width 1153 height 814
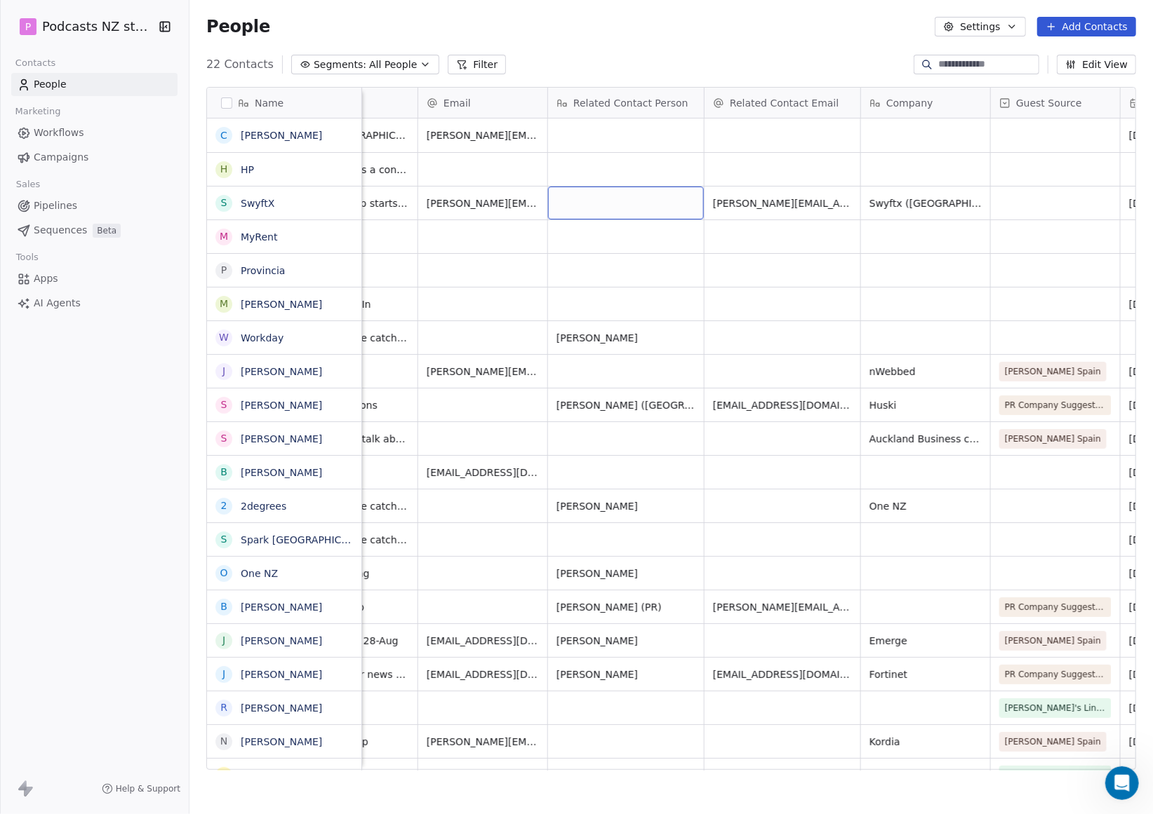
click at [622, 209] on div "grid" at bounding box center [626, 203] width 156 height 33
type textarea "**********"
click at [638, 267] on html "P Podcasts NZ studio Contacts People Marketing Workflows Campaigns Sales Pipeli…" at bounding box center [576, 407] width 1153 height 814
click at [508, 201] on span "[PERSON_NAME][EMAIL_ADDRESS]" at bounding box center [510, 207] width 167 height 28
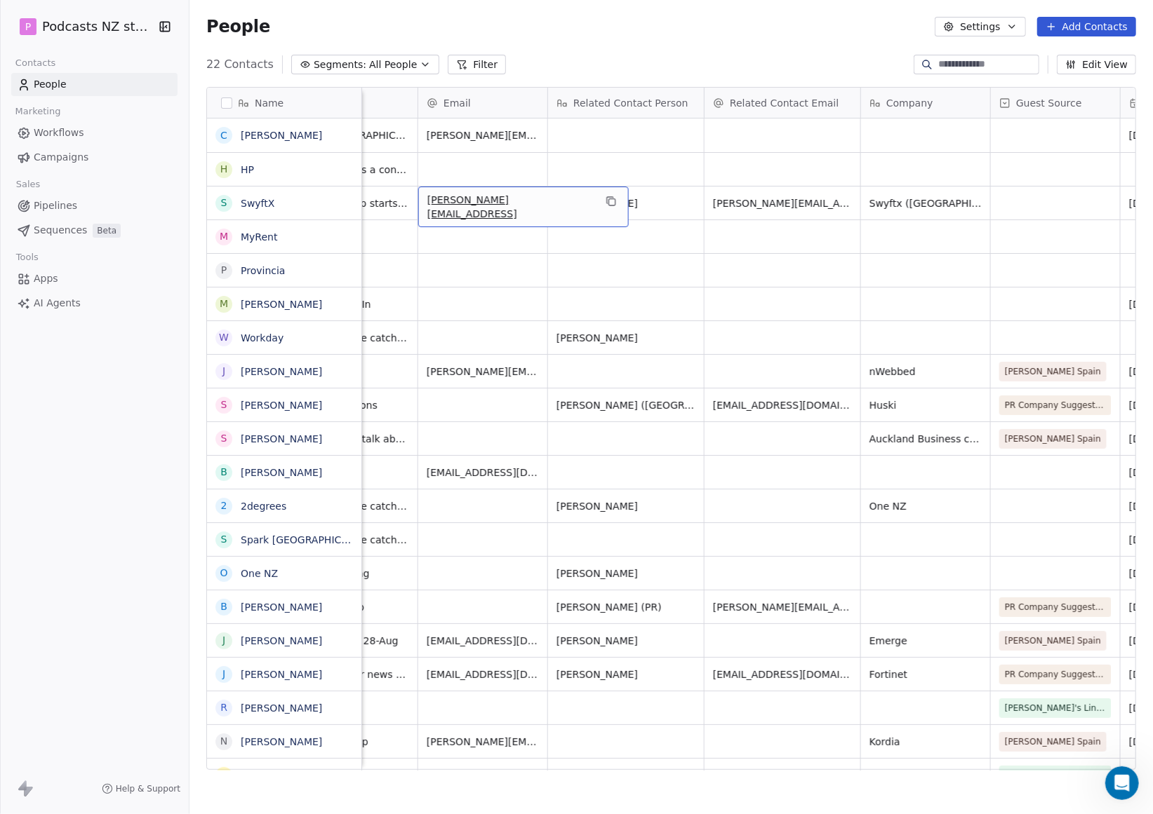
click at [508, 201] on span "[PERSON_NAME][EMAIL_ADDRESS]" at bounding box center [510, 207] width 167 height 28
click at [485, 256] on html "P Podcasts NZ studio Contacts People Marketing Workflows Campaigns Sales Pipeli…" at bounding box center [576, 407] width 1153 height 814
click at [895, 279] on html "P Podcasts NZ studio Contacts People Marketing Workflows Campaigns Sales Pipeli…" at bounding box center [576, 407] width 1153 height 814
click at [761, 287] on div "Film production NZ Business Guest Guest: Potential - [PERSON_NAME] to ask or ac…" at bounding box center [694, 304] width 2731 height 34
click at [429, 202] on span "[PERSON_NAME][EMAIL_ADDRESS]" at bounding box center [510, 207] width 167 height 28
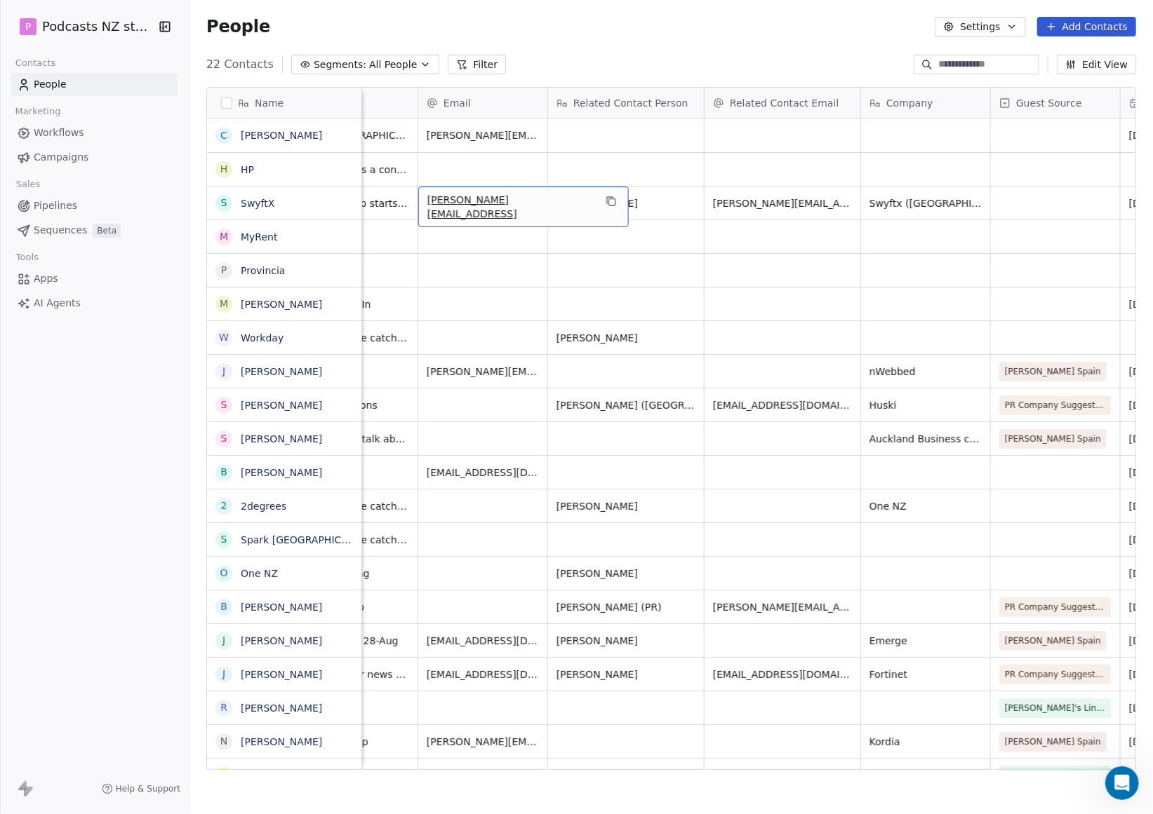
click at [429, 202] on span "[PERSON_NAME][EMAIL_ADDRESS]" at bounding box center [510, 207] width 167 height 28
click at [429, 202] on input "**********" at bounding box center [489, 204] width 134 height 28
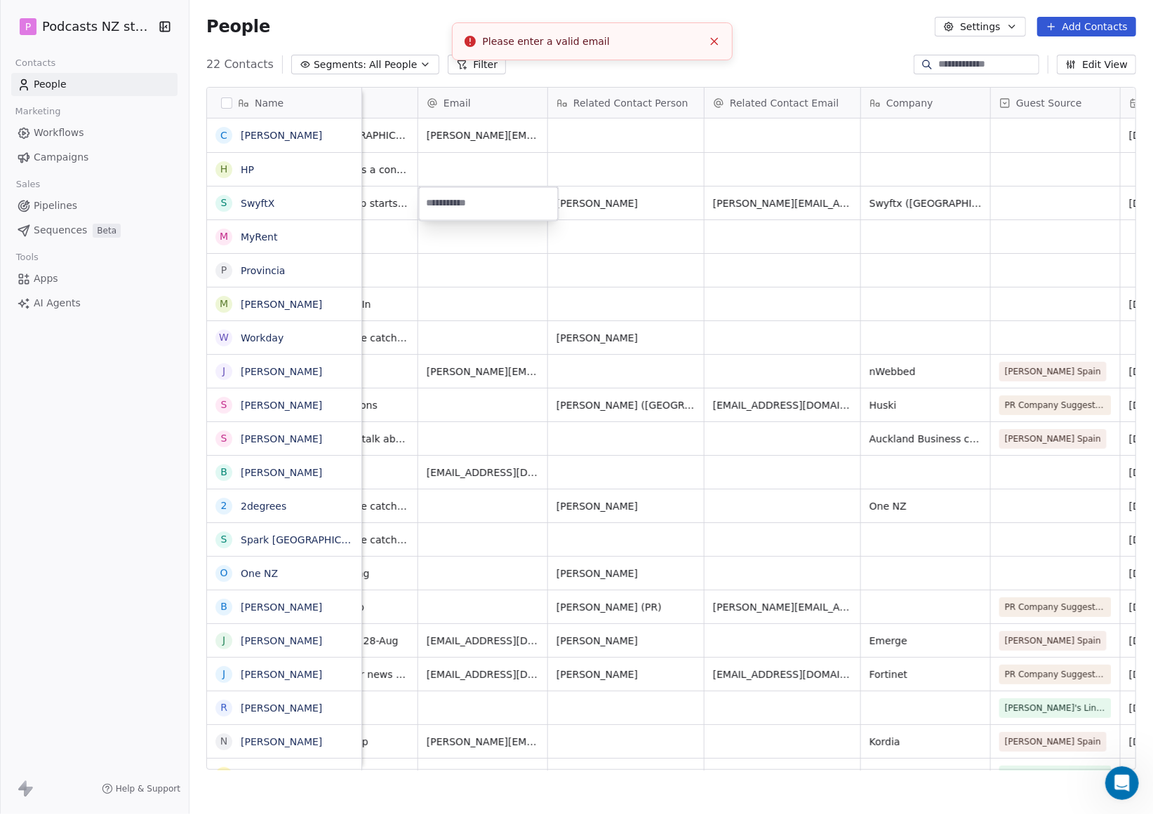
click at [457, 261] on html "P Podcasts NZ studio Contacts People Marketing Workflows Campaigns Sales Pipeli…" at bounding box center [576, 407] width 1153 height 814
click at [512, 203] on span "[PERSON_NAME][EMAIL_ADDRESS]" at bounding box center [510, 207] width 167 height 28
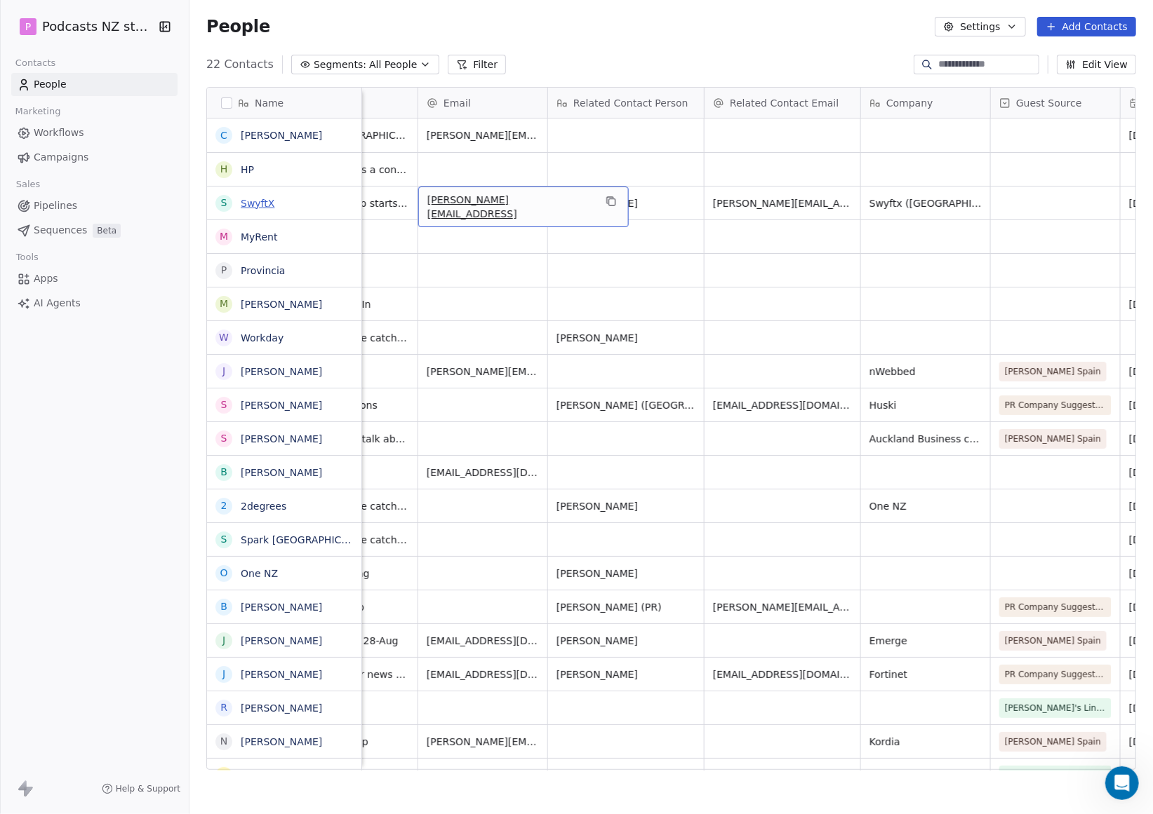
click at [251, 204] on link "SwyftX" at bounding box center [258, 203] width 34 height 11
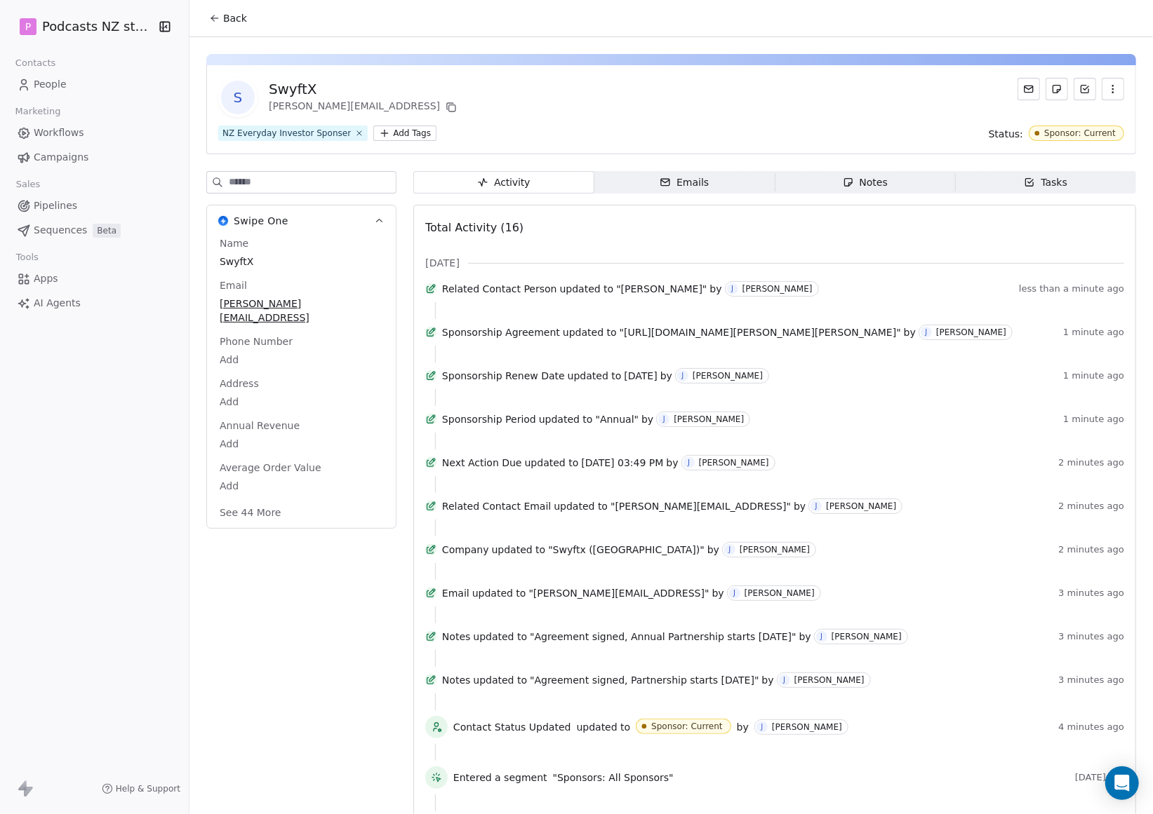
click at [324, 302] on span "[PERSON_NAME][EMAIL_ADDRESS]" at bounding box center [301, 311] width 163 height 28
click at [320, 299] on span "[PERSON_NAME][EMAIL_ADDRESS]" at bounding box center [301, 311] width 162 height 28
click at [320, 299] on input "**********" at bounding box center [295, 313] width 150 height 28
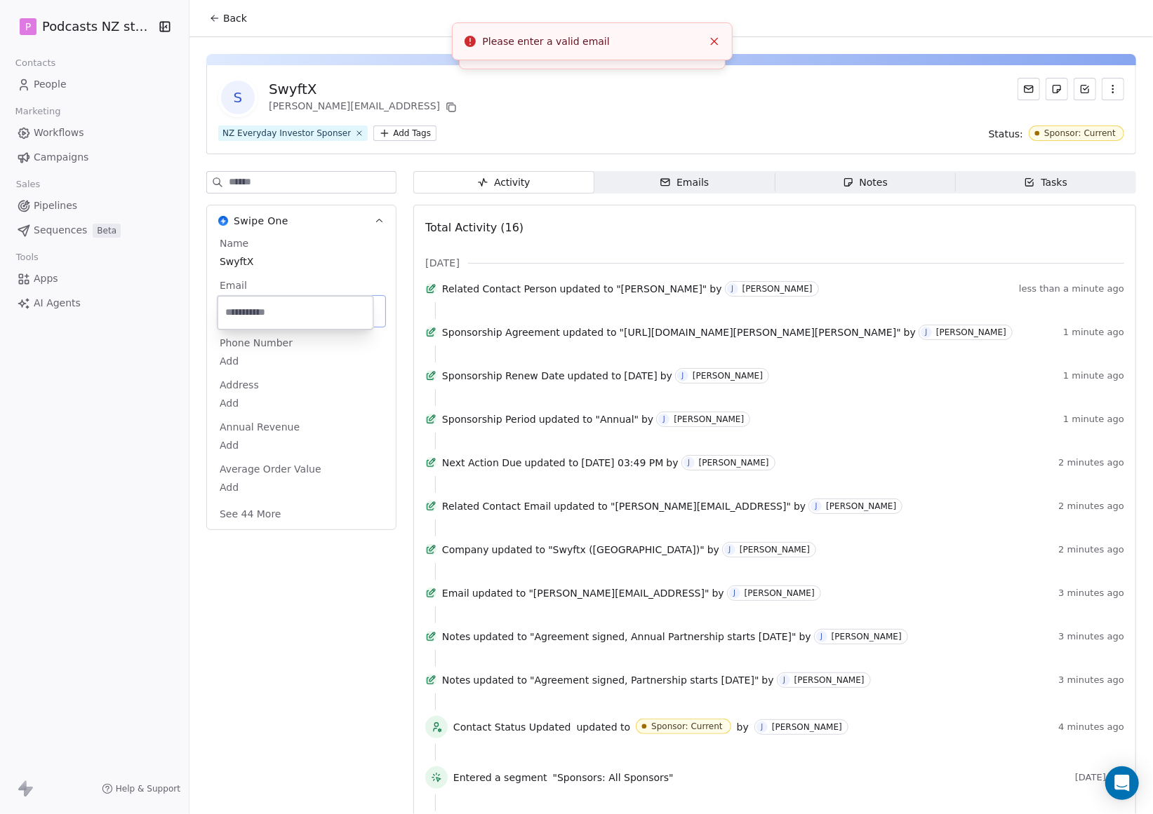
click at [309, 349] on html "P Podcasts NZ studio Contacts People Marketing Workflows Campaigns Sales Pipeli…" at bounding box center [576, 407] width 1153 height 814
drag, startPoint x: 295, startPoint y: 304, endPoint x: 326, endPoint y: 267, distance: 48.3
click at [326, 267] on span "SwyftX" at bounding box center [301, 262] width 163 height 14
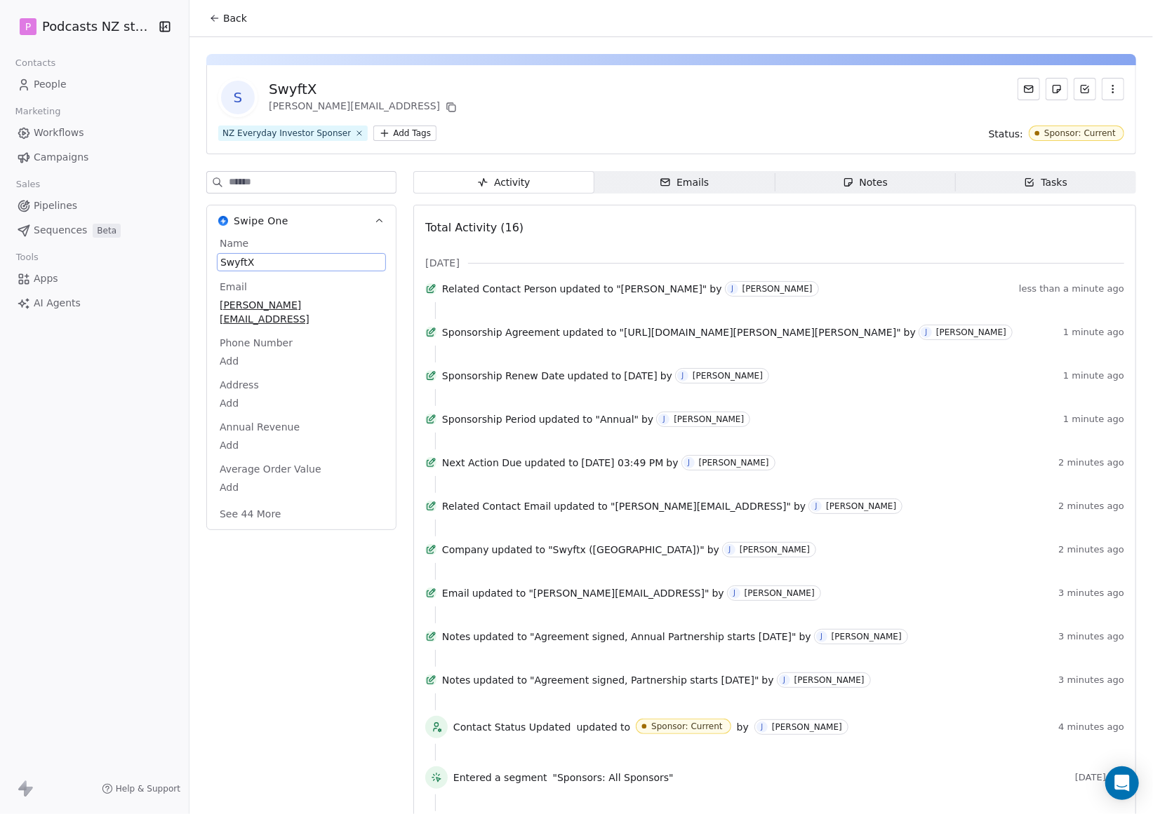
click at [1107, 89] on icon "button" at bounding box center [1112, 88] width 11 height 11
click at [1107, 87] on icon "button" at bounding box center [1112, 88] width 11 height 11
click at [332, 307] on span "[PERSON_NAME][EMAIL_ADDRESS]" at bounding box center [301, 311] width 163 height 28
click at [325, 302] on span "[PERSON_NAME][EMAIL_ADDRESS]" at bounding box center [301, 311] width 162 height 28
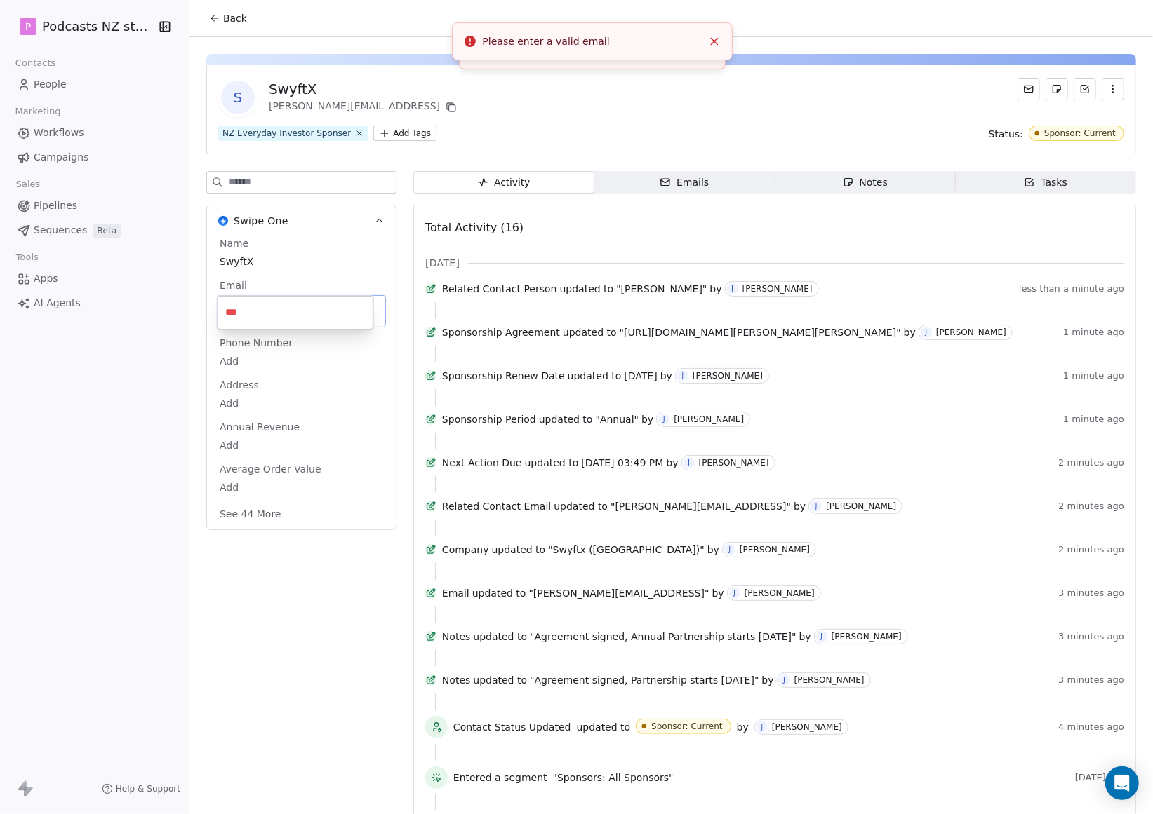
type input "***"
click at [324, 275] on html "P Podcasts NZ studio Contacts People Marketing Workflows Campaigns Sales Pipeli…" at bounding box center [576, 407] width 1153 height 814
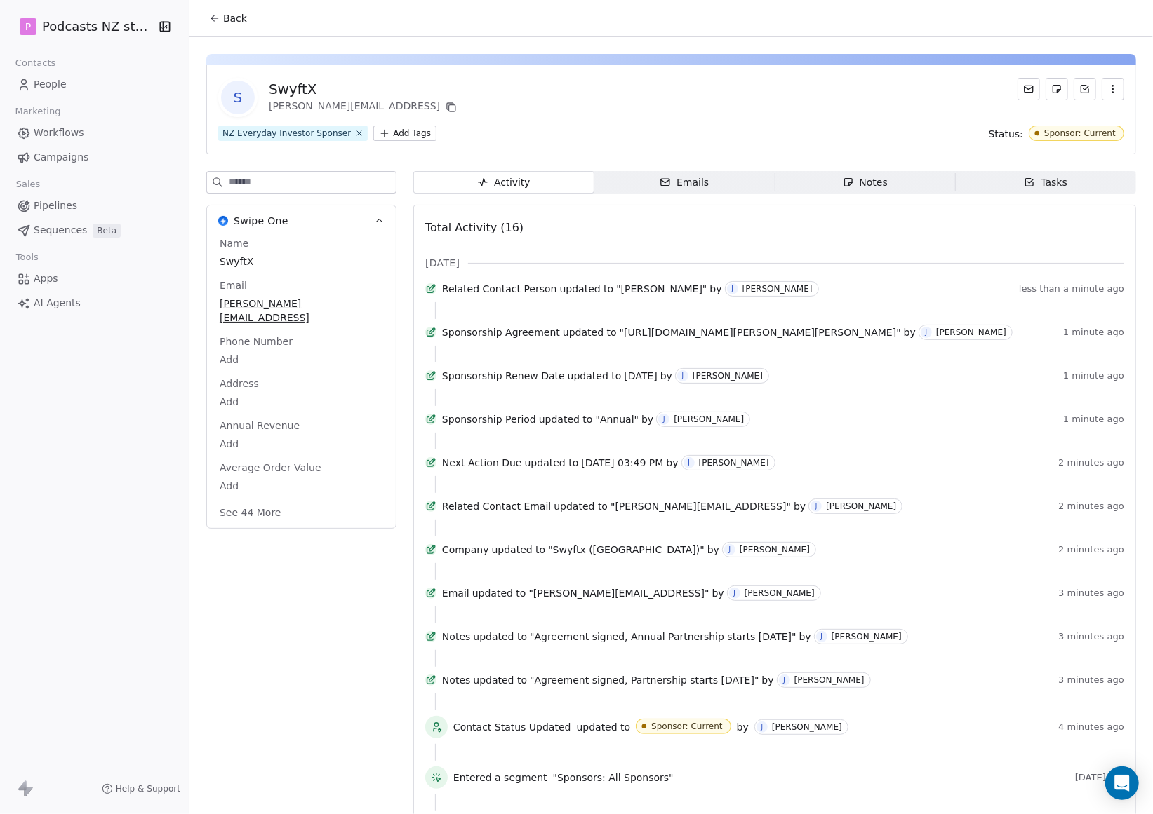
click at [58, 79] on span "People" at bounding box center [50, 84] width 33 height 15
